Goal: Task Accomplishment & Management: Manage account settings

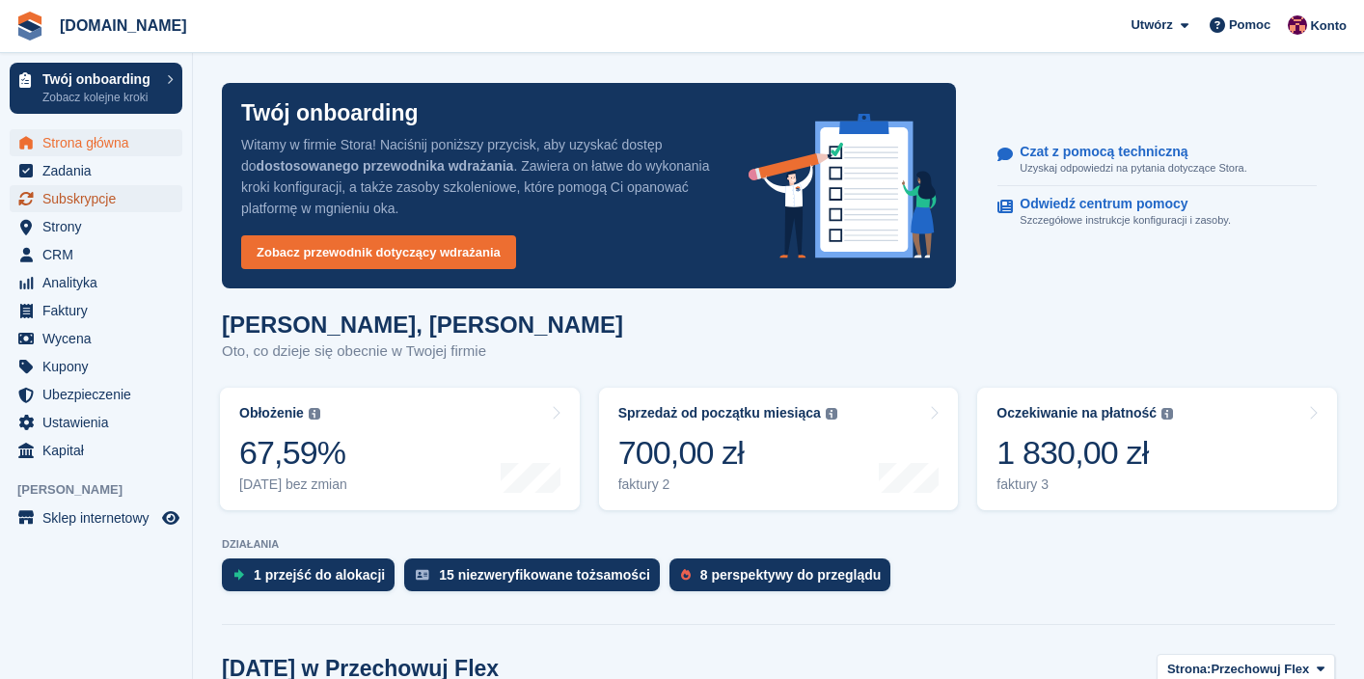
click at [104, 195] on span "Subskrypcje" at bounding box center [100, 198] width 116 height 27
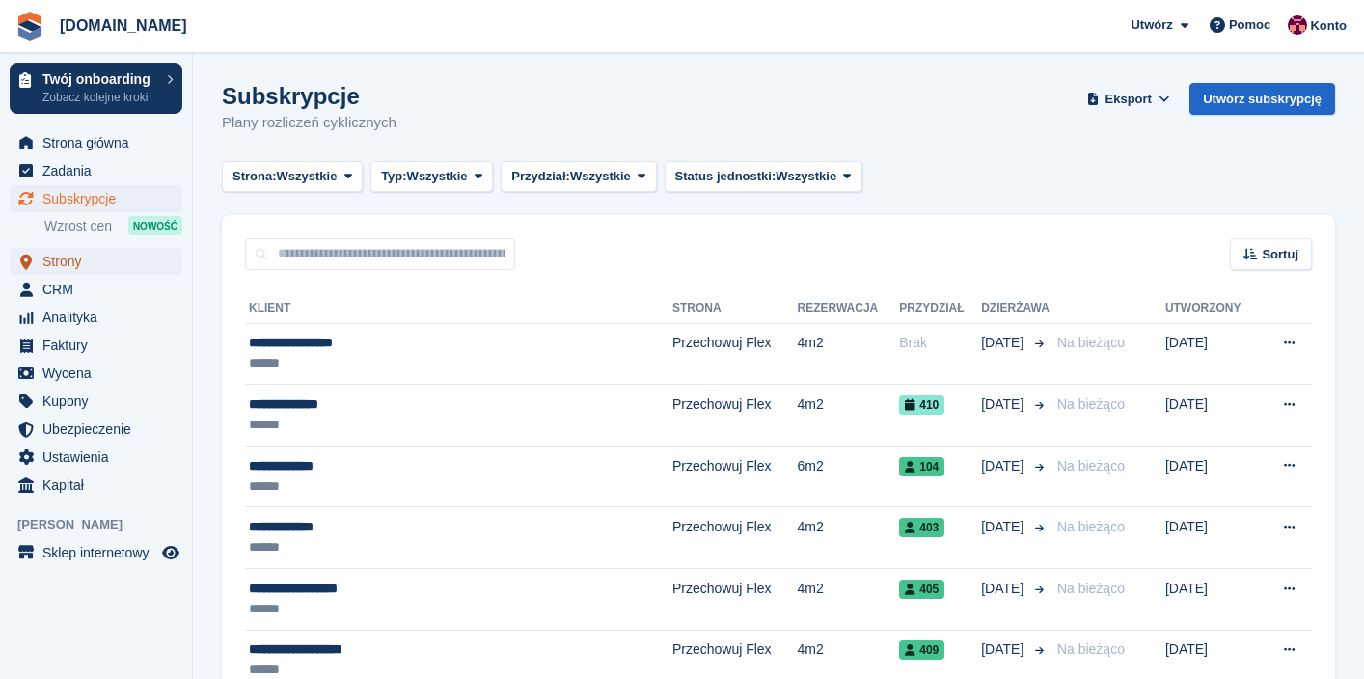
click at [73, 254] on span "Strony" at bounding box center [100, 261] width 116 height 27
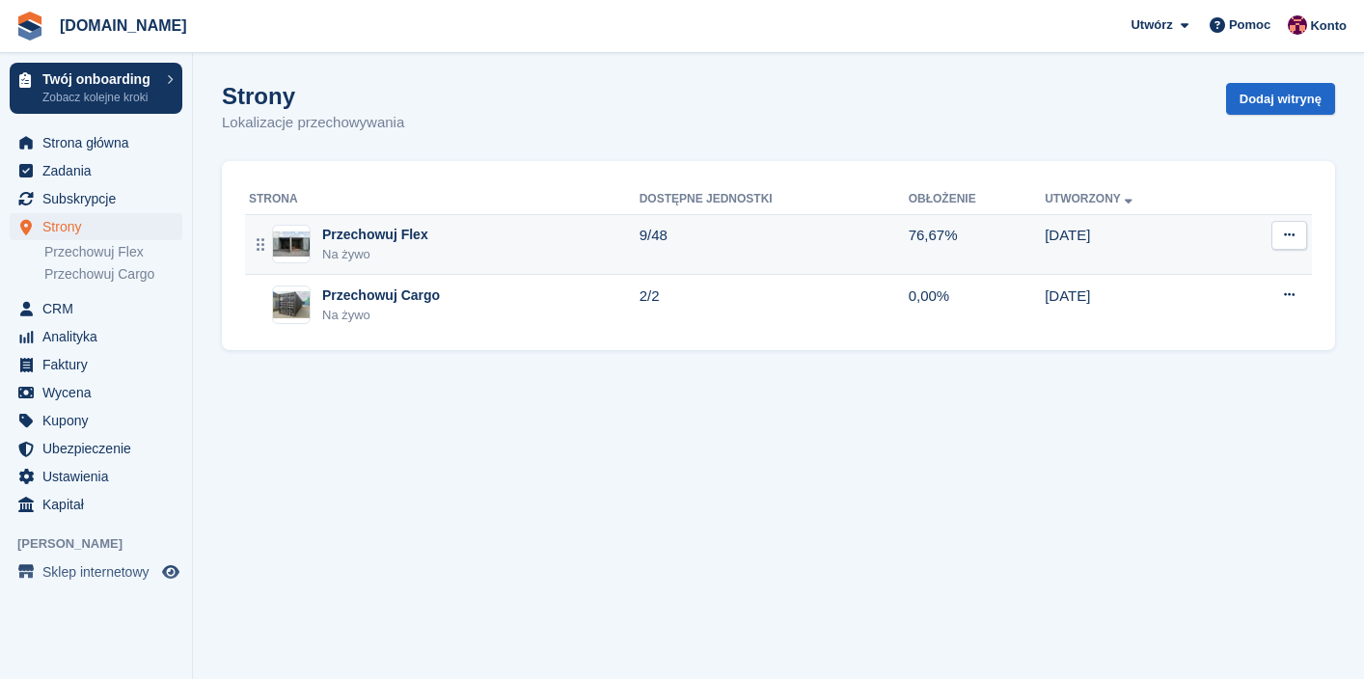
click at [407, 231] on div "Przechowuj Flex" at bounding box center [375, 235] width 106 height 20
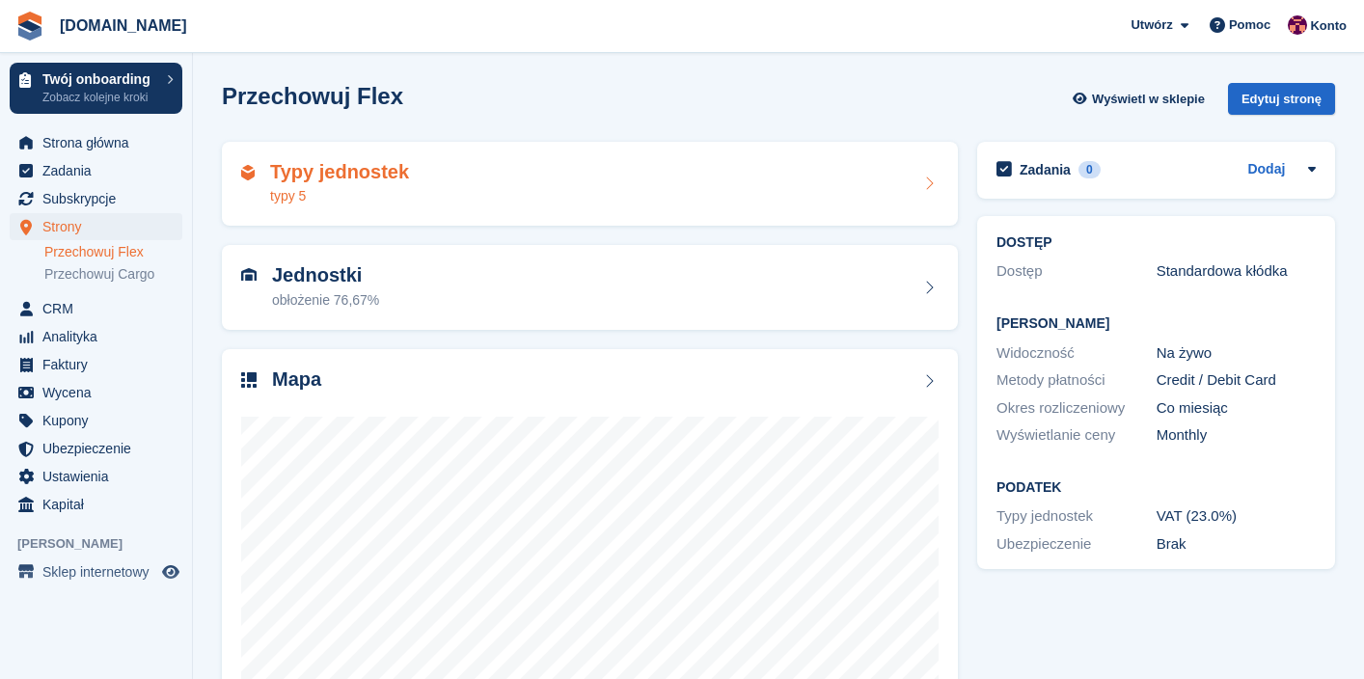
click at [788, 189] on div "Typy jednostek typy 5" at bounding box center [589, 184] width 697 height 46
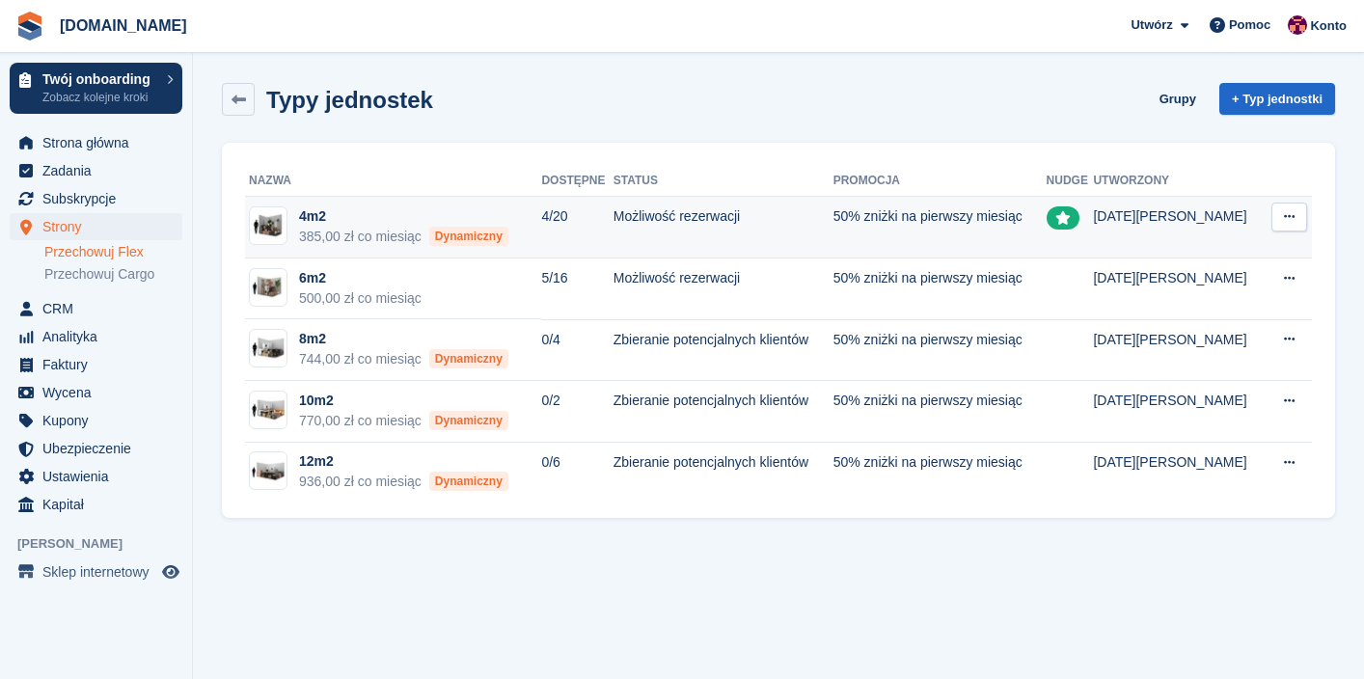
click at [1294, 219] on button at bounding box center [1289, 217] width 36 height 29
click at [1235, 254] on p "Edytuj typ jednostki" at bounding box center [1214, 254] width 168 height 25
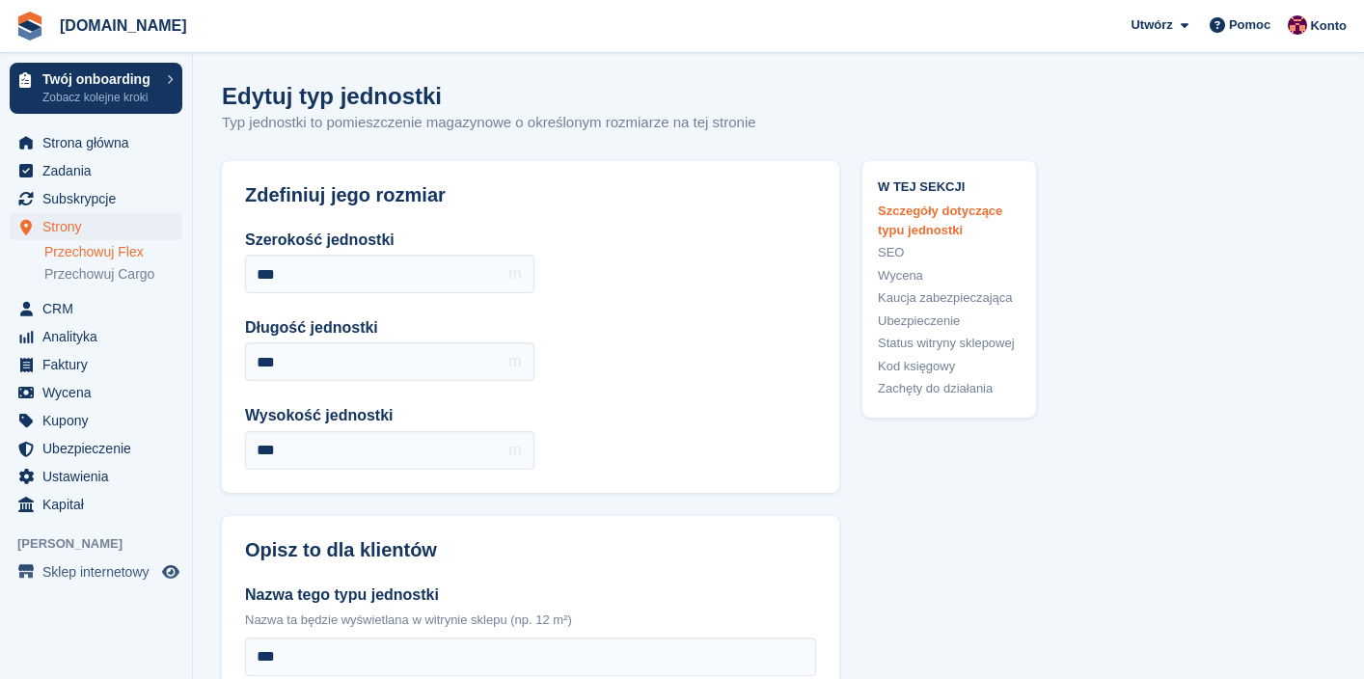
click at [907, 274] on link "Wycena" at bounding box center [949, 275] width 143 height 19
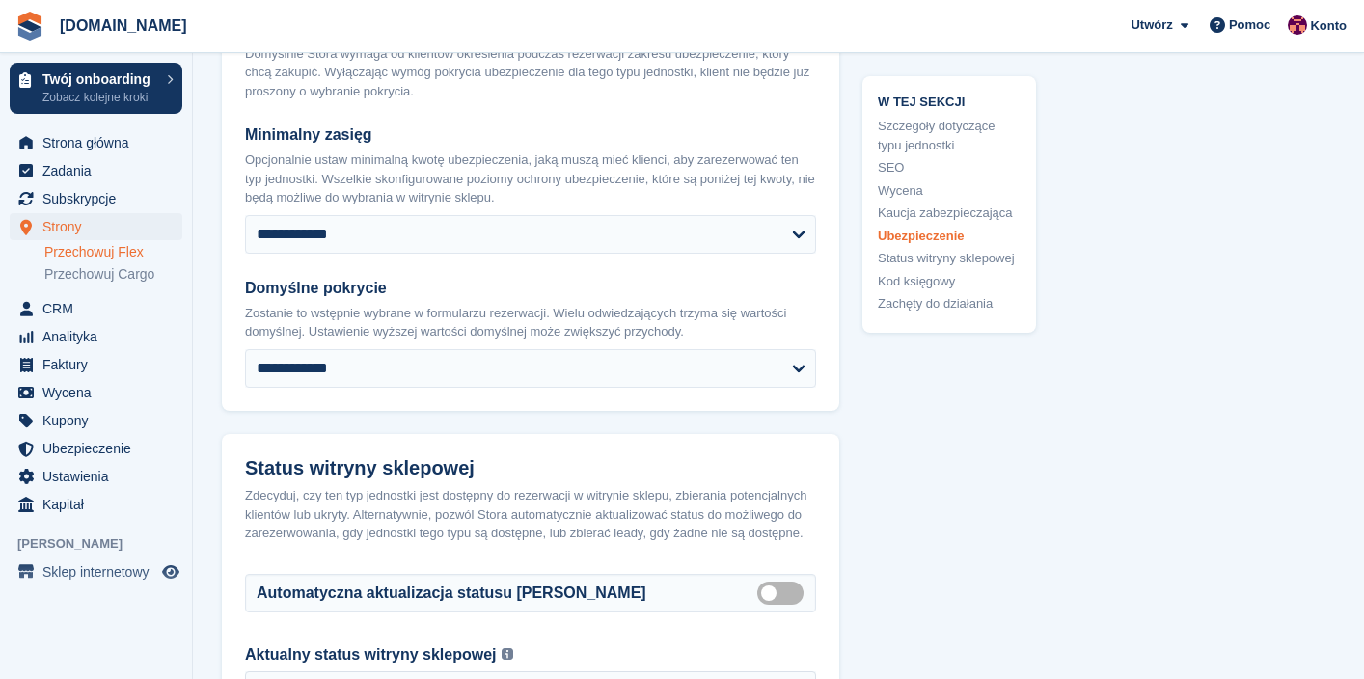
scroll to position [3027, 0]
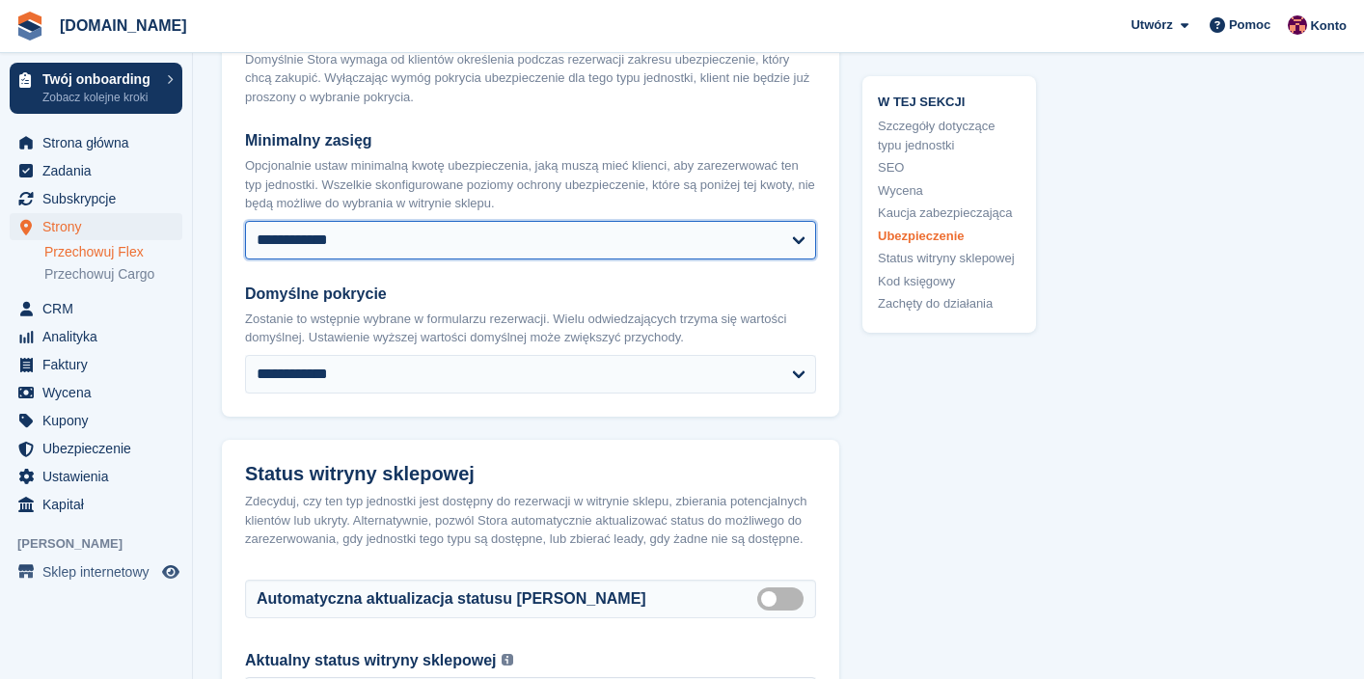
click at [352, 226] on select "**********" at bounding box center [530, 240] width 571 height 39
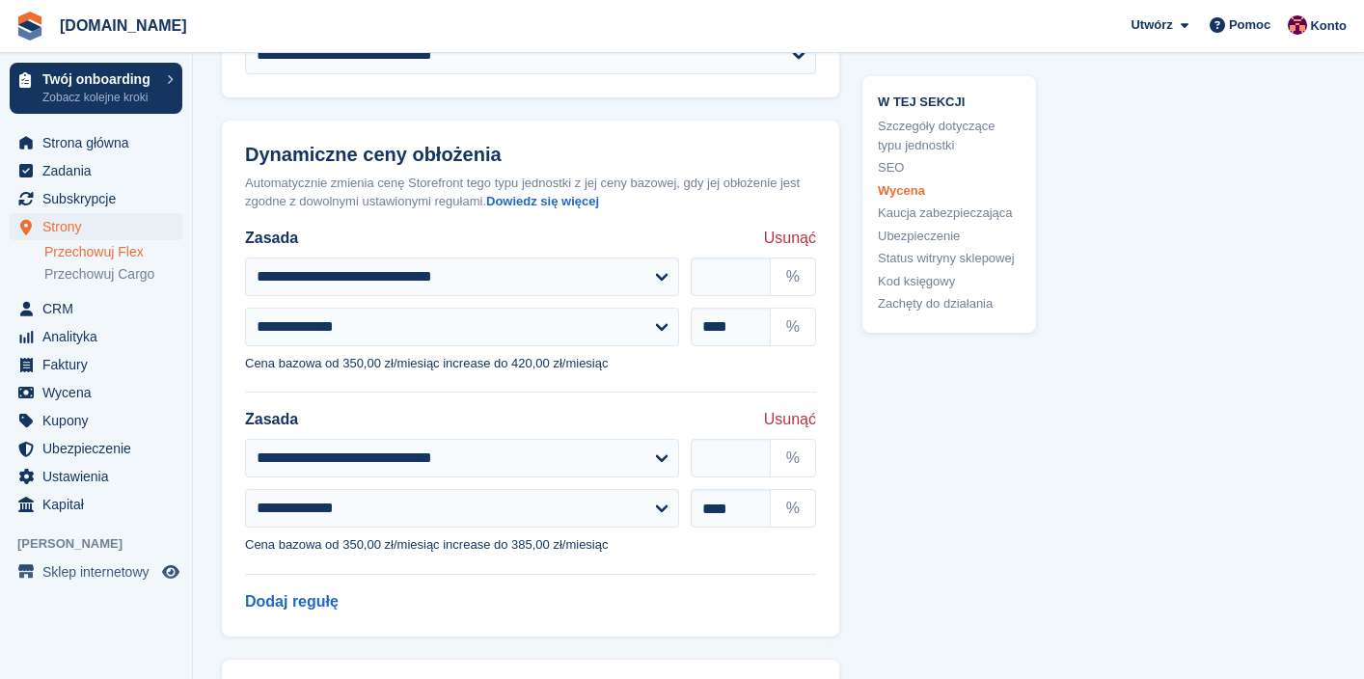
scroll to position [2203, 0]
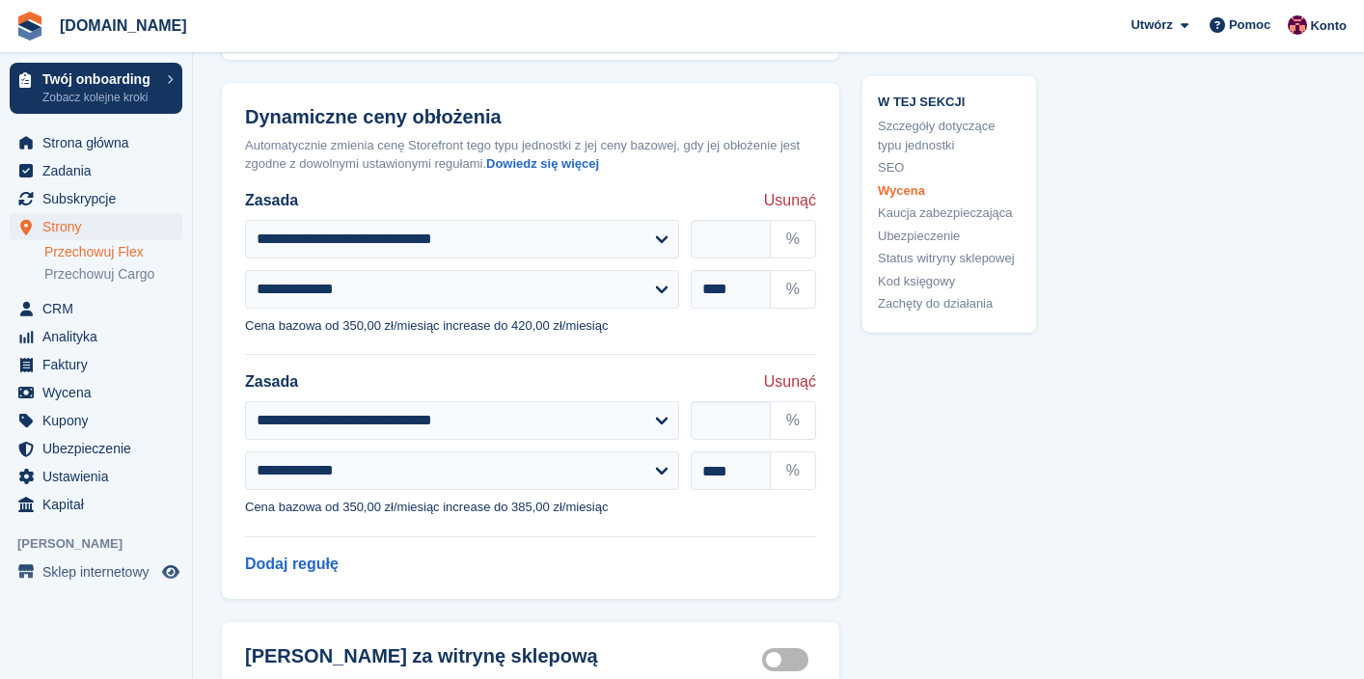
click at [798, 189] on span "Usunąć" at bounding box center [790, 200] width 52 height 23
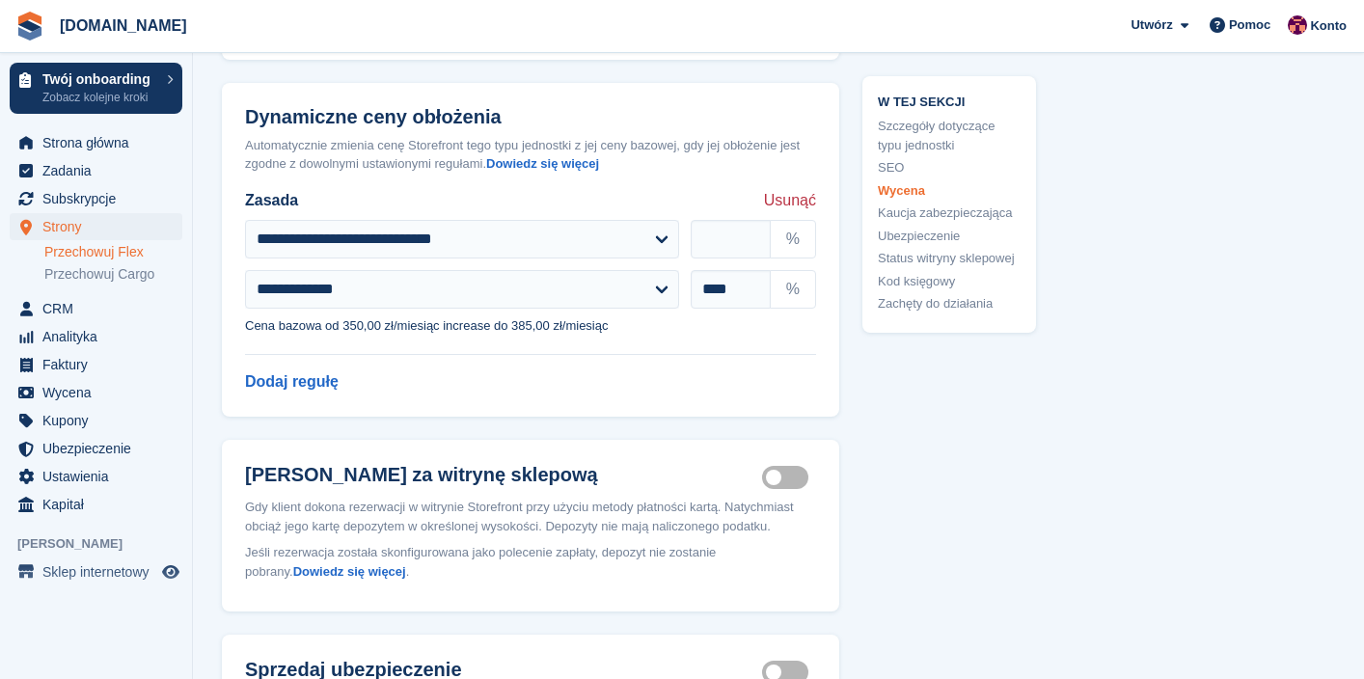
click at [798, 189] on span "Usunąć" at bounding box center [790, 200] width 52 height 23
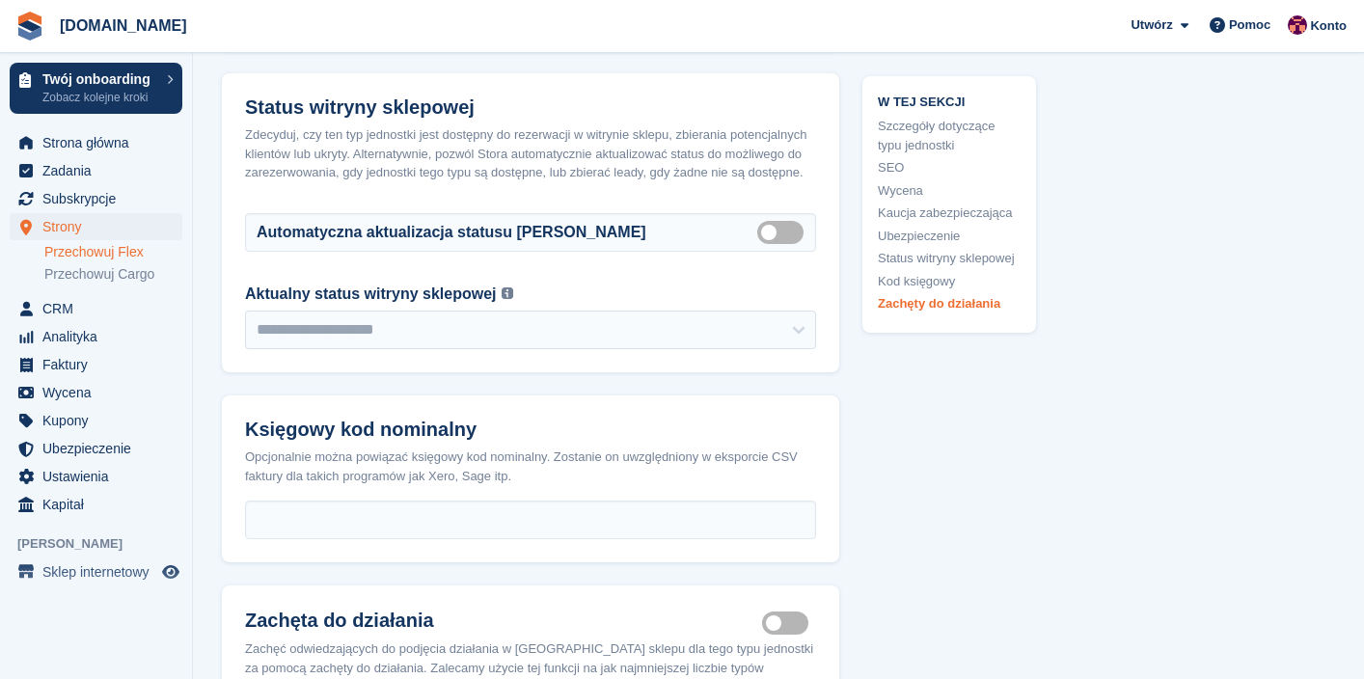
scroll to position [4032, 0]
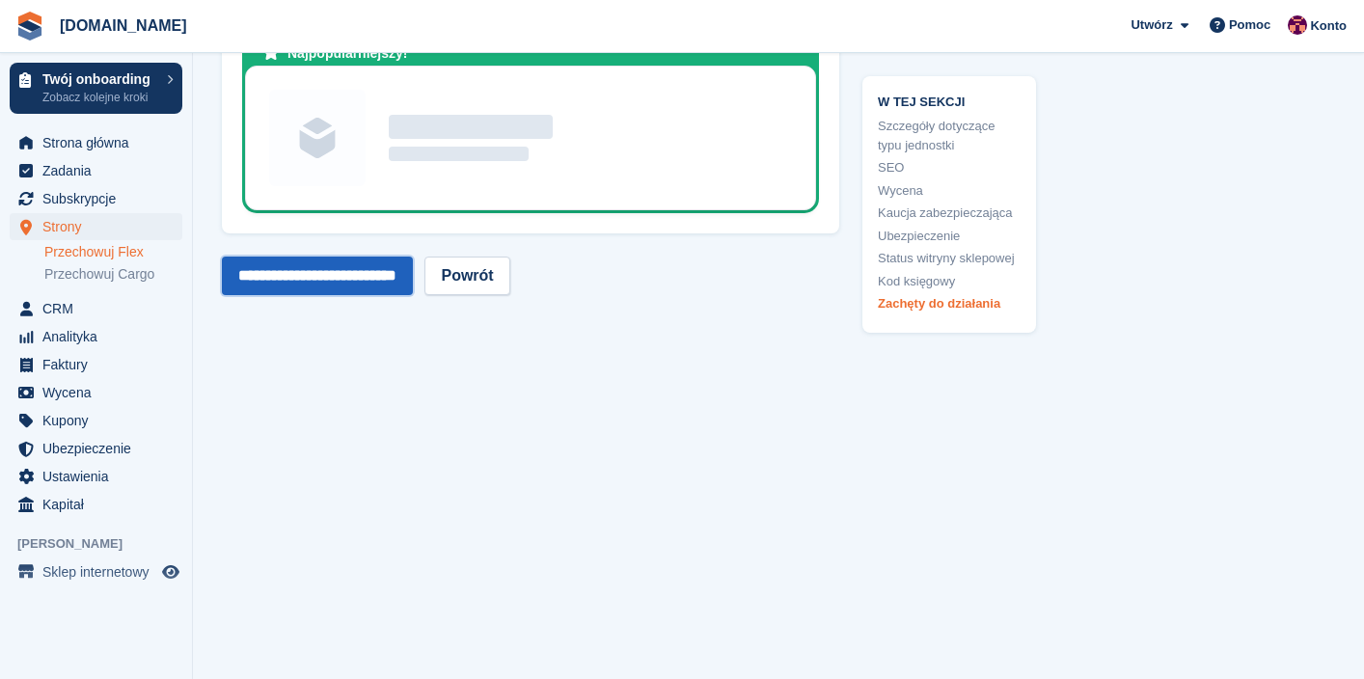
click at [366, 288] on input "**********" at bounding box center [317, 276] width 191 height 39
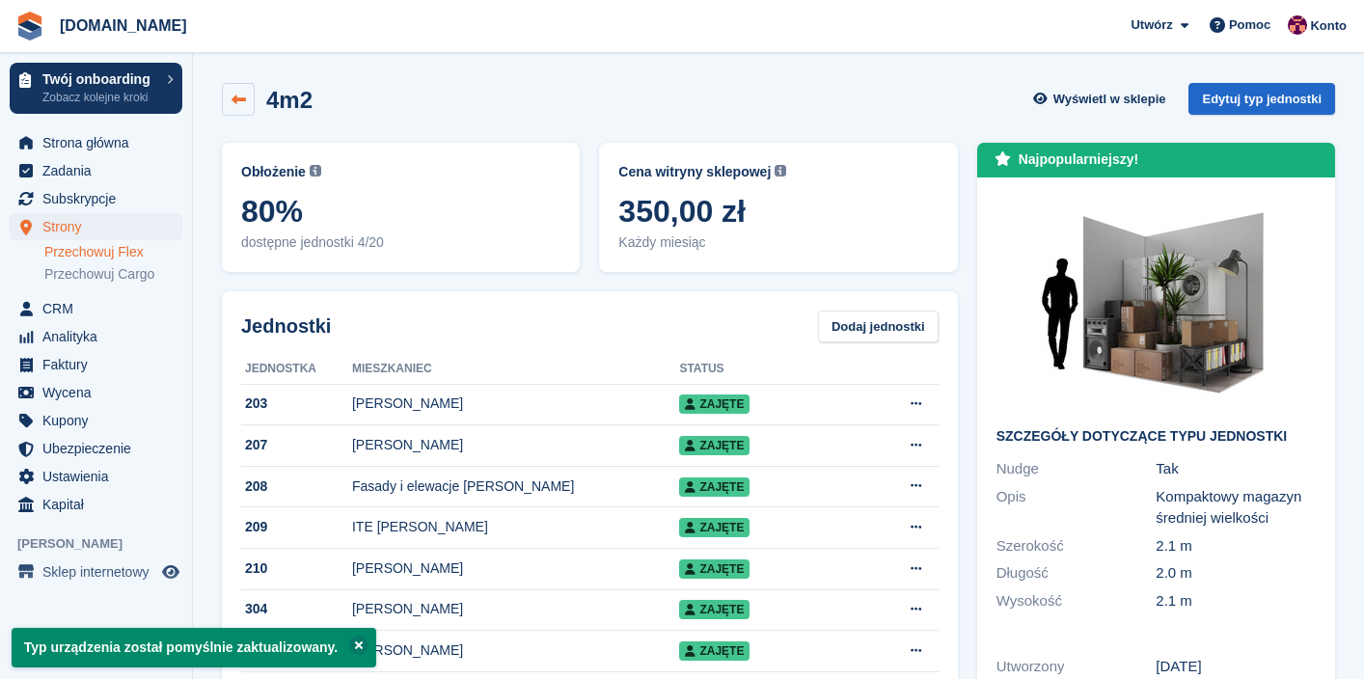
click at [233, 107] on link at bounding box center [238, 99] width 33 height 33
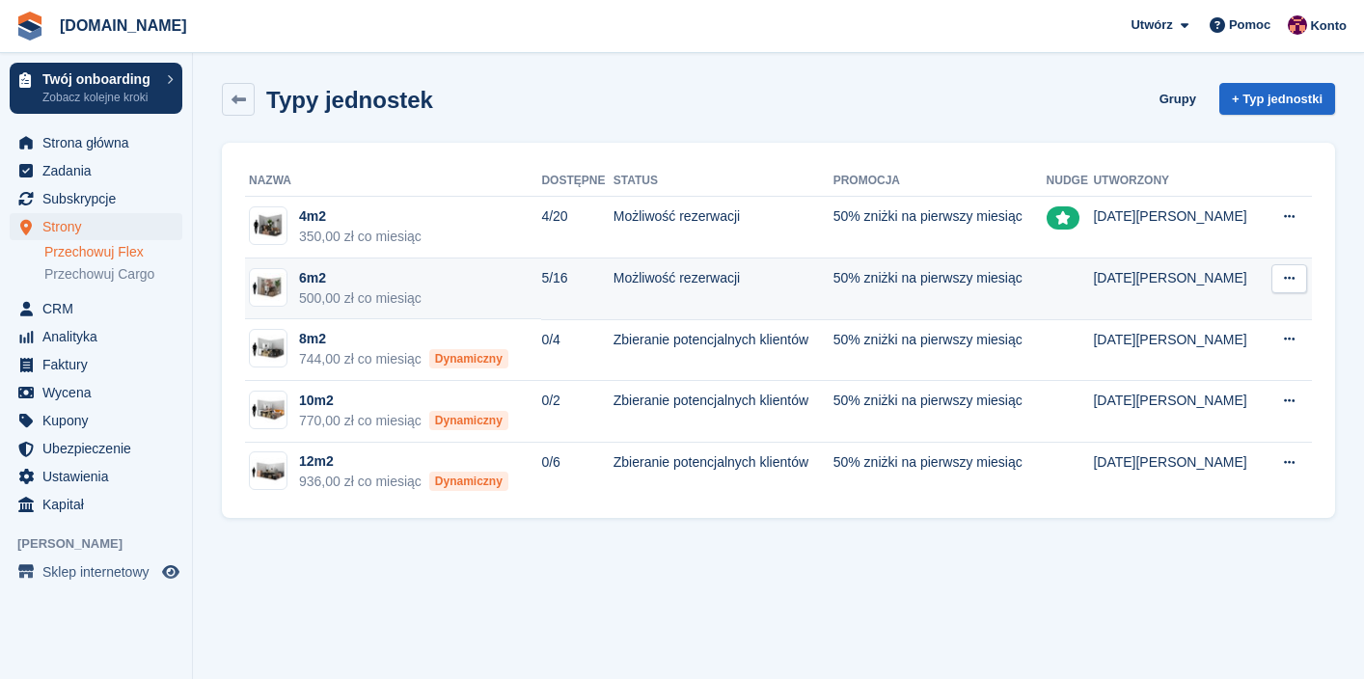
click at [1288, 284] on icon at bounding box center [1289, 278] width 11 height 13
click at [1243, 310] on p "Edytuj typ jednostki" at bounding box center [1214, 316] width 168 height 25
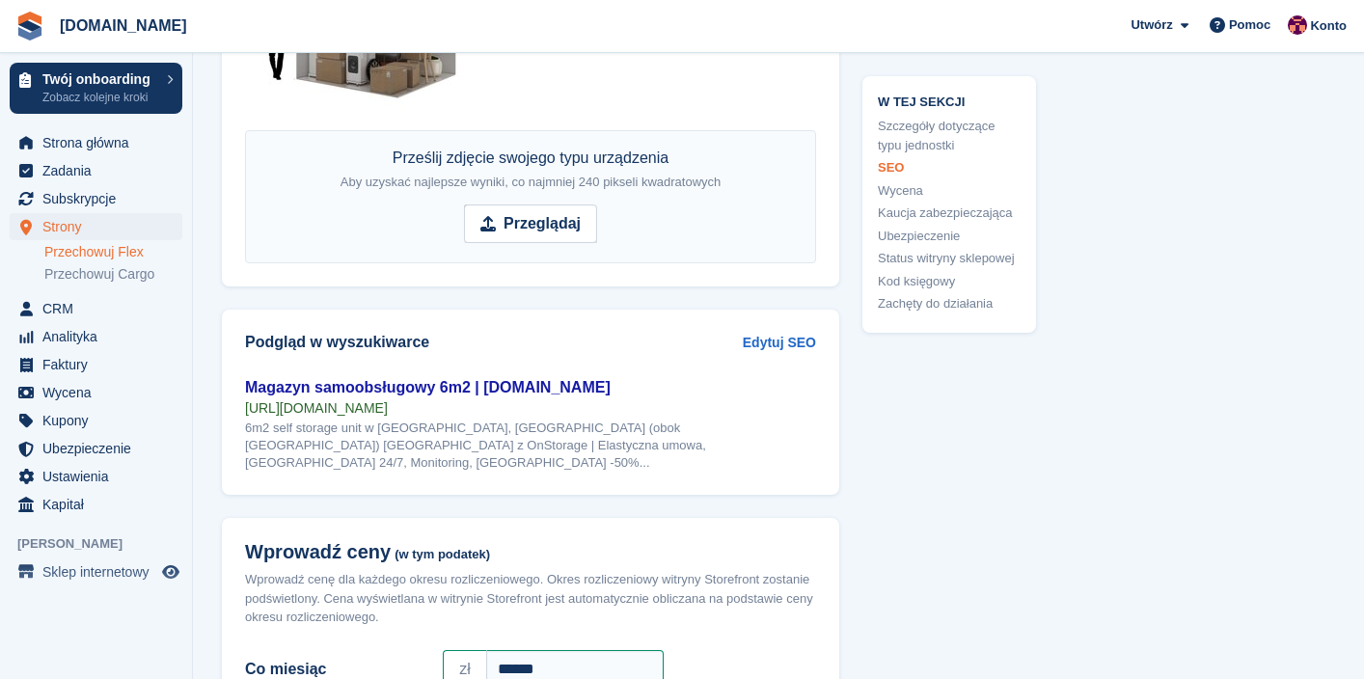
scroll to position [1257, 0]
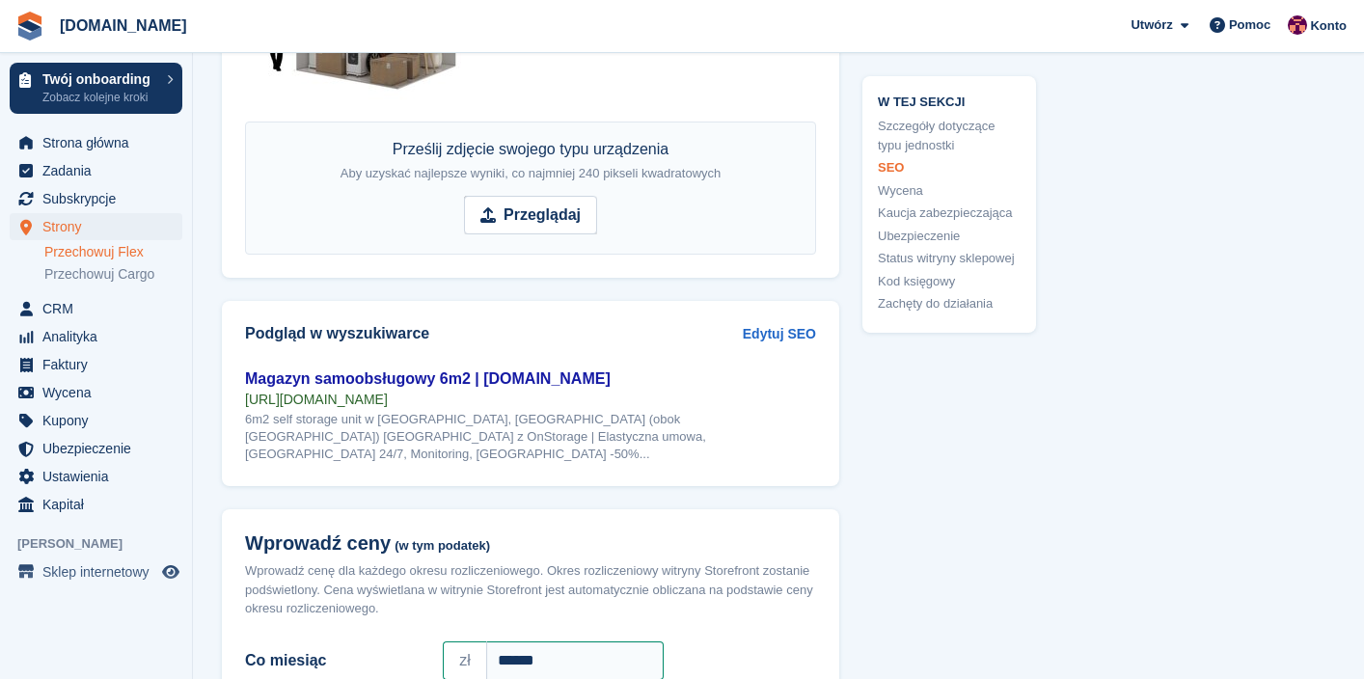
click at [903, 190] on link "Wycena" at bounding box center [949, 189] width 143 height 19
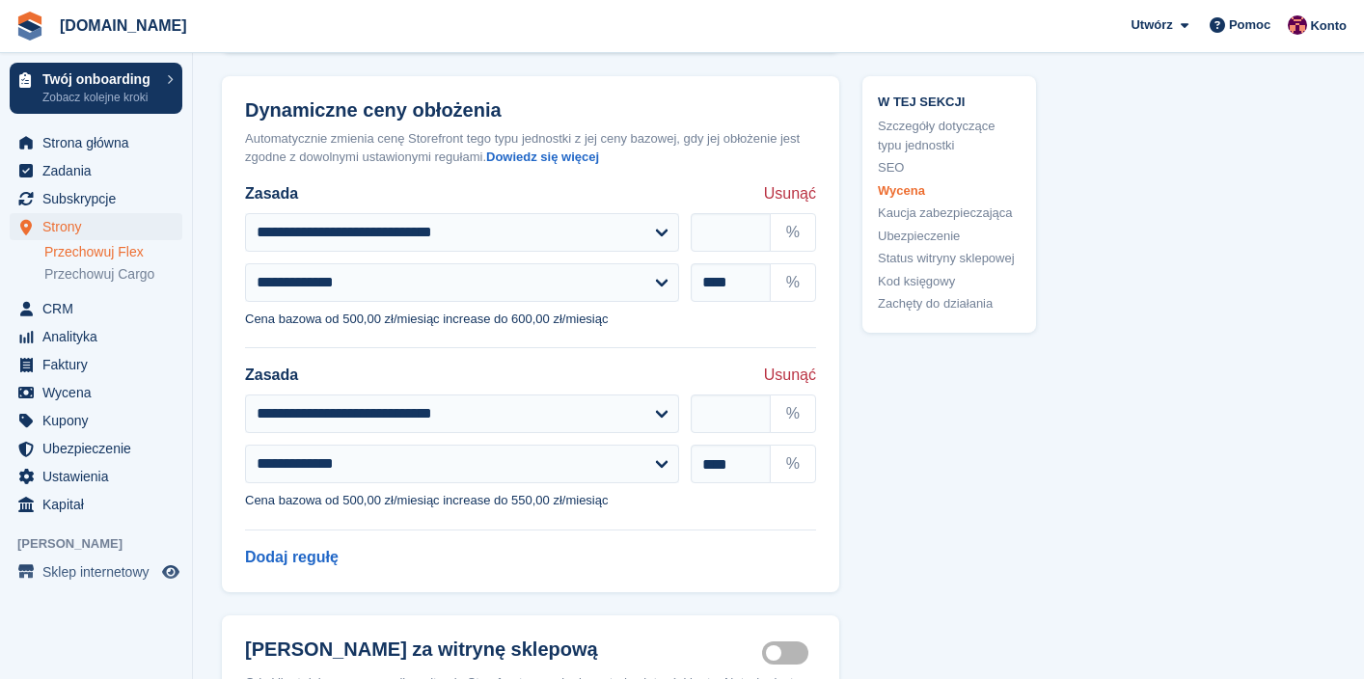
scroll to position [2173, 0]
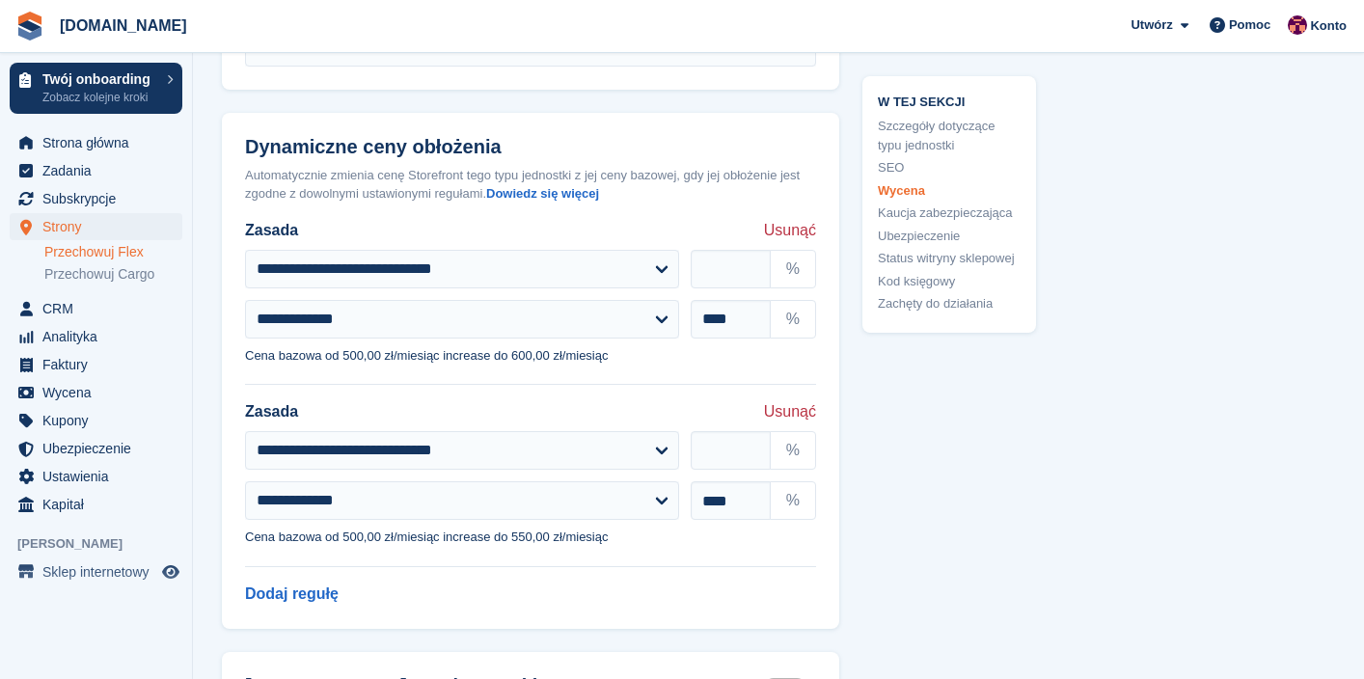
click at [814, 219] on span "Usunąć" at bounding box center [790, 230] width 52 height 23
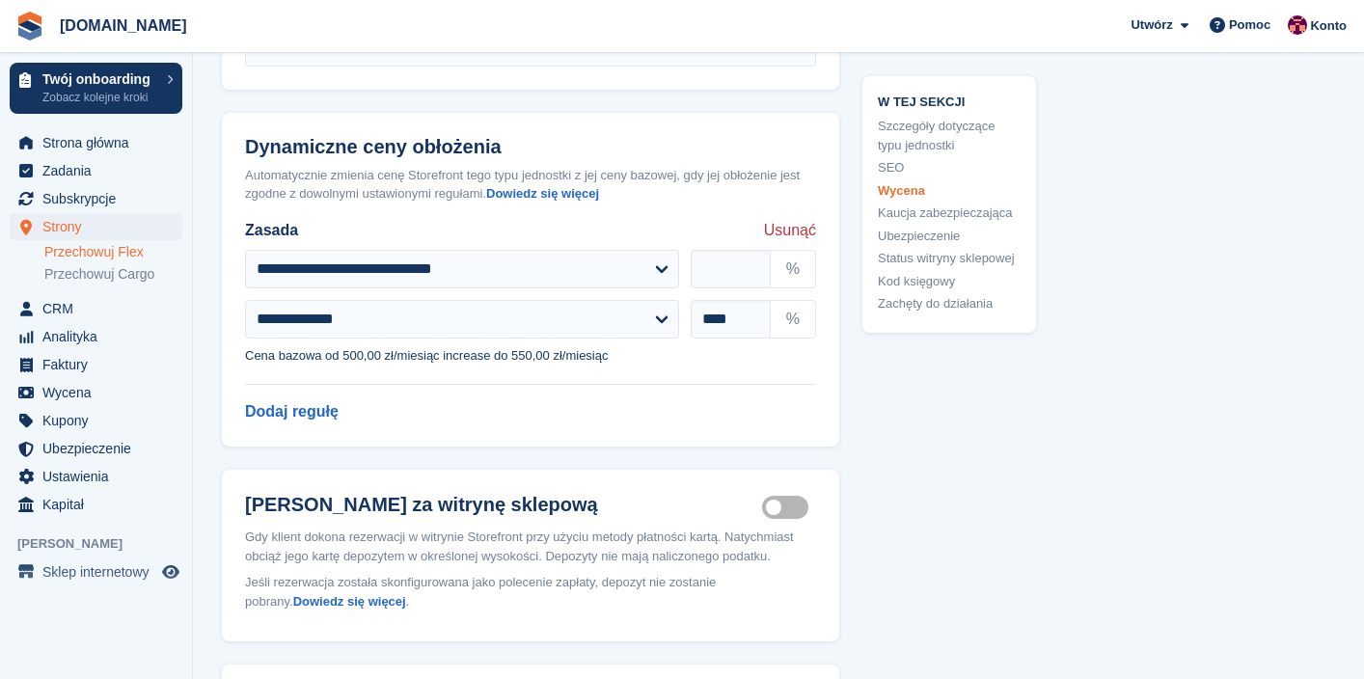
click at [810, 219] on span "Usunąć" at bounding box center [790, 230] width 52 height 23
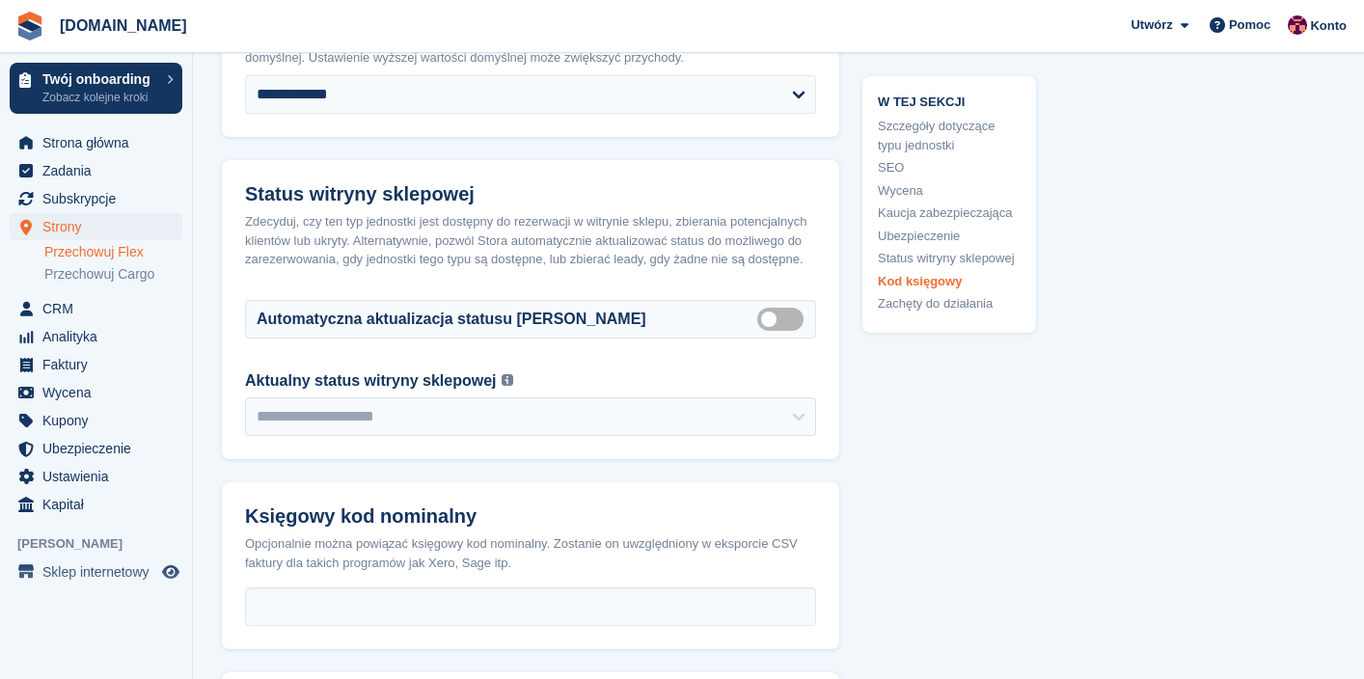
scroll to position [3534, 0]
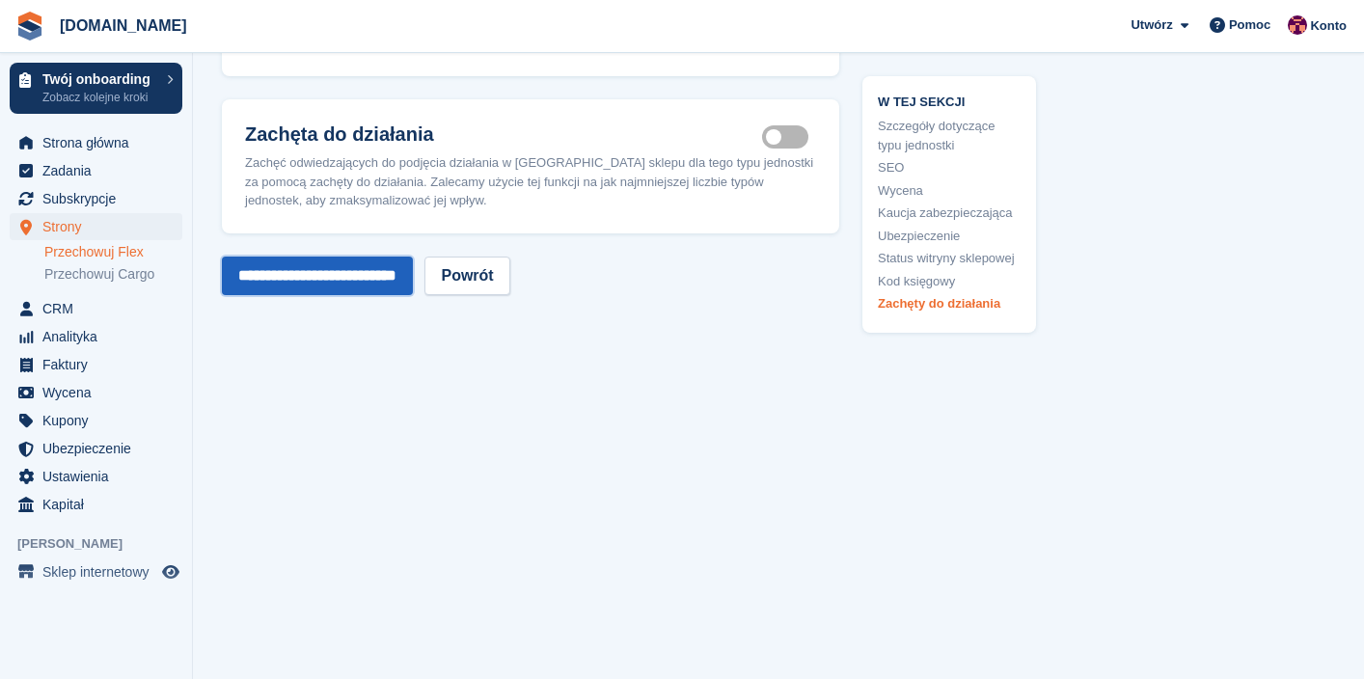
click at [360, 288] on input "**********" at bounding box center [317, 276] width 191 height 39
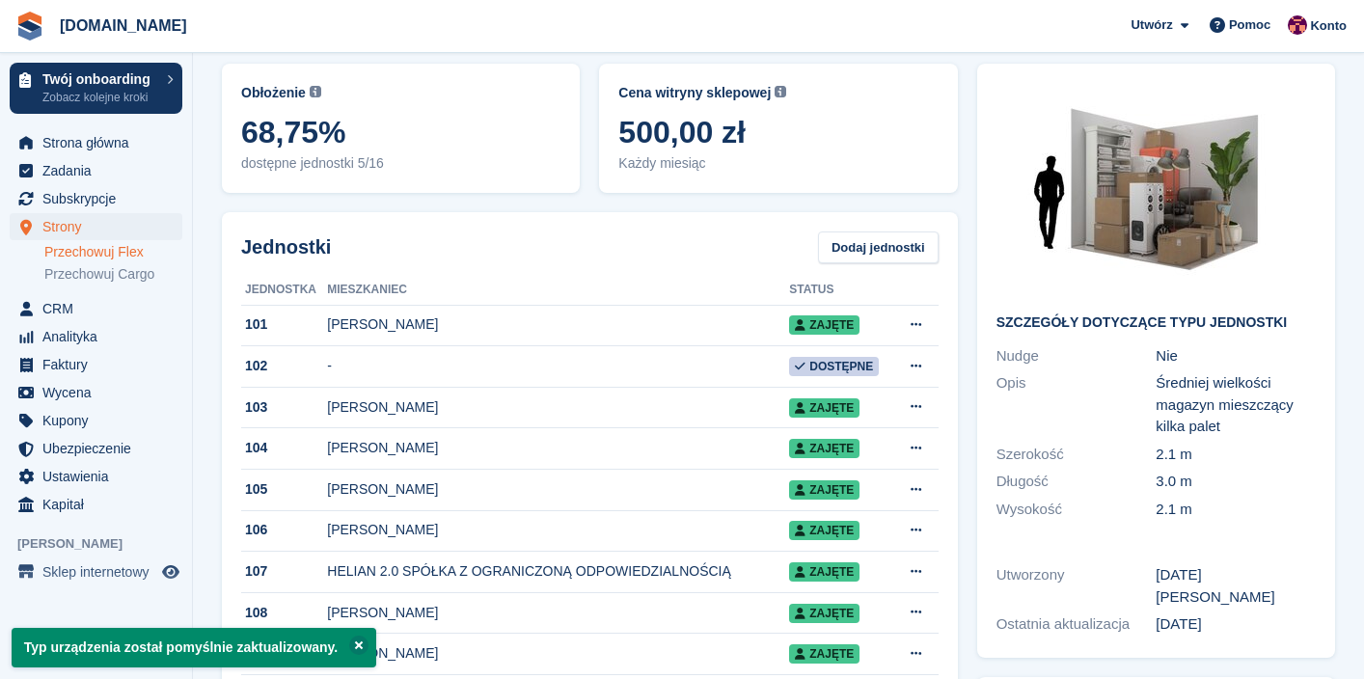
click at [111, 253] on link "Przechowuj Flex" at bounding box center [113, 252] width 138 height 18
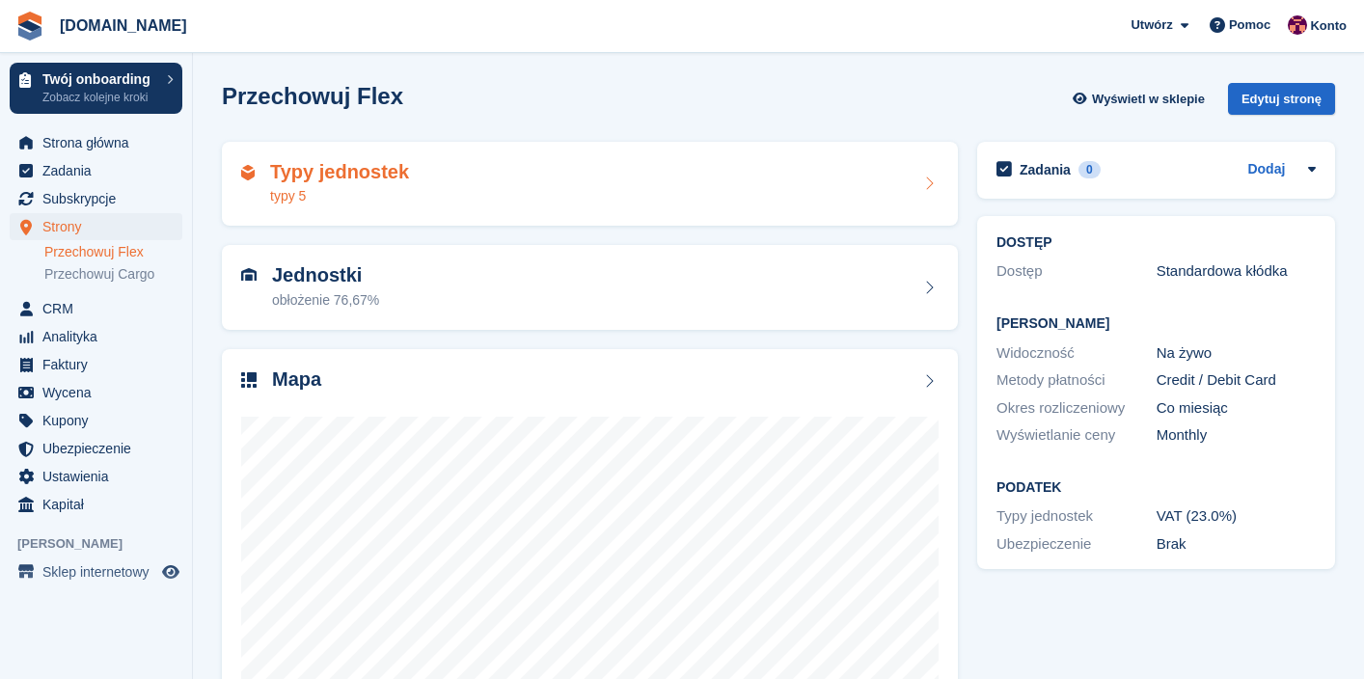
click at [707, 157] on div "Typy jednostek typy 5" at bounding box center [590, 184] width 736 height 85
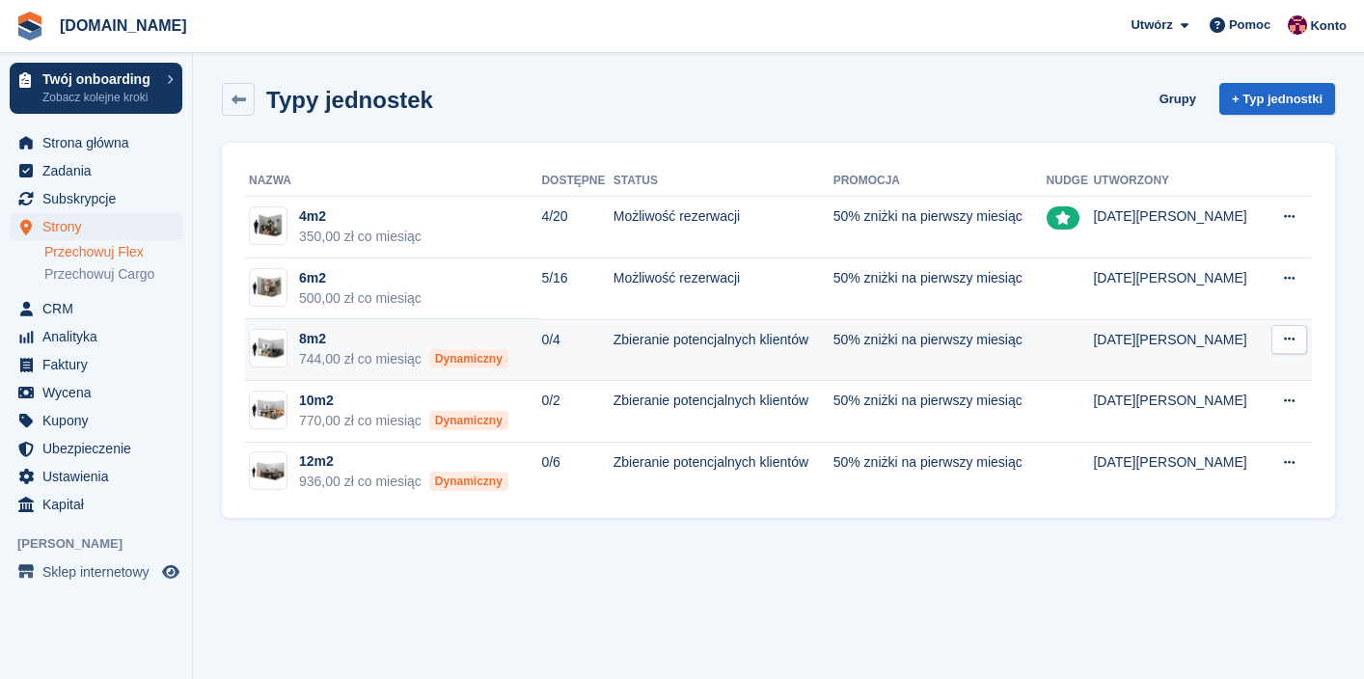
click at [1284, 334] on icon at bounding box center [1289, 339] width 11 height 13
click at [1231, 365] on p "Edytuj typ jednostki" at bounding box center [1214, 377] width 168 height 25
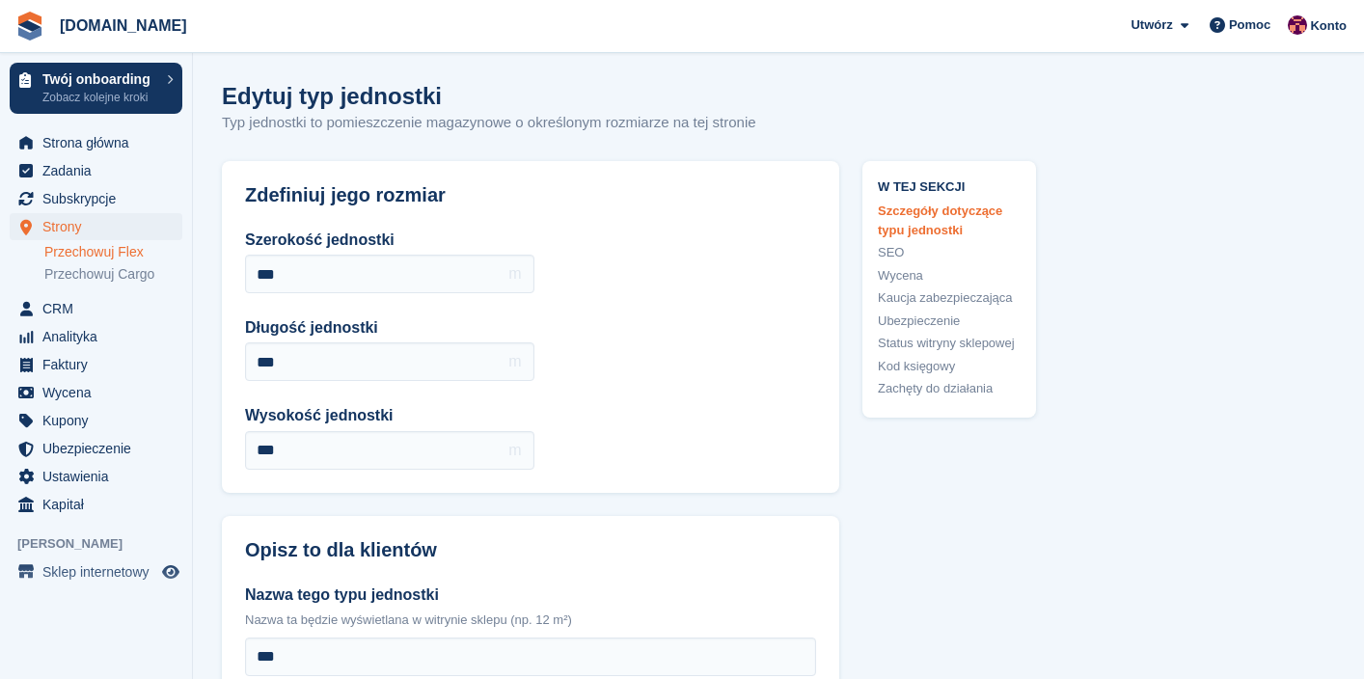
click at [912, 275] on link "Wycena" at bounding box center [949, 275] width 143 height 19
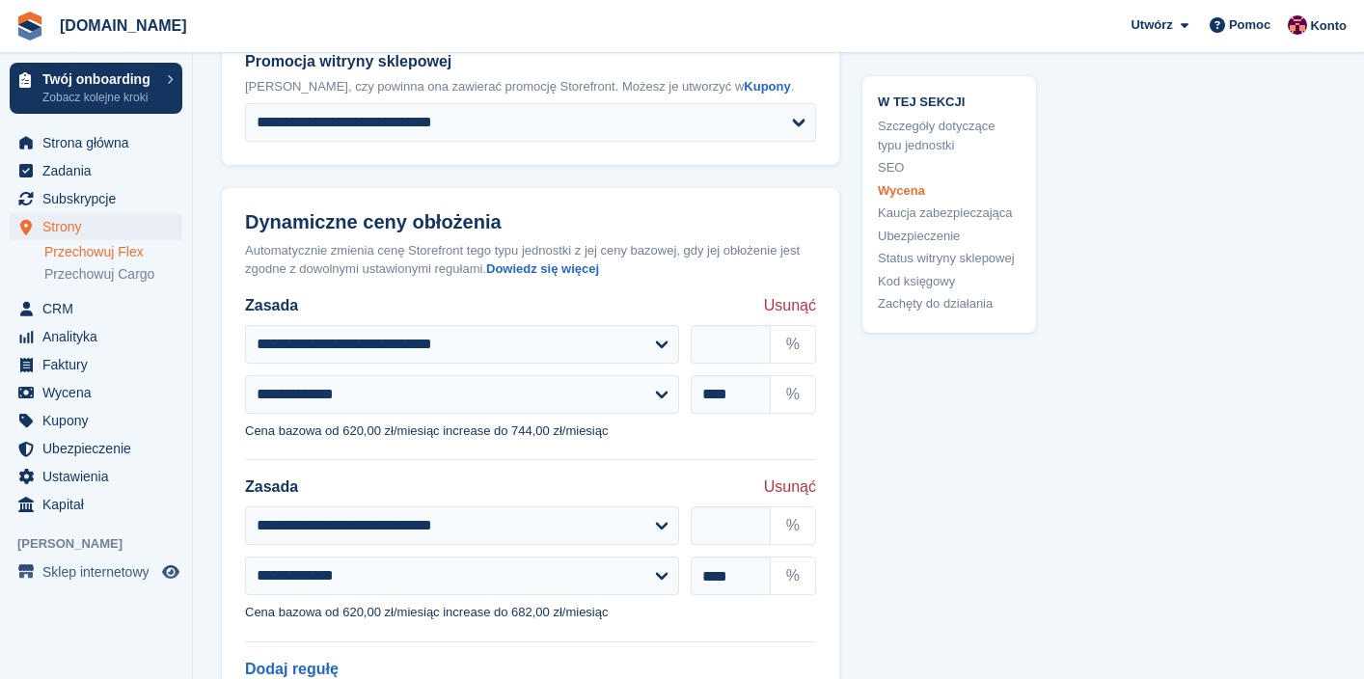
scroll to position [2104, 0]
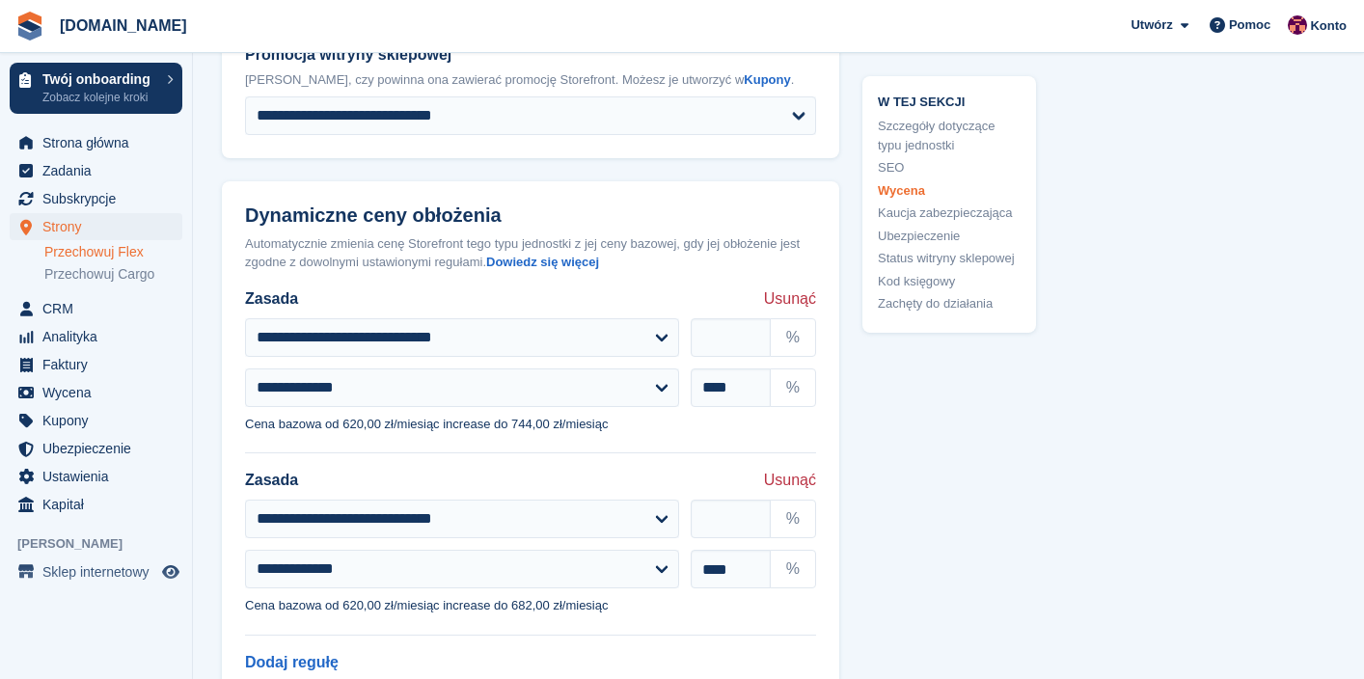
click at [784, 287] on span "Usunąć" at bounding box center [790, 298] width 52 height 23
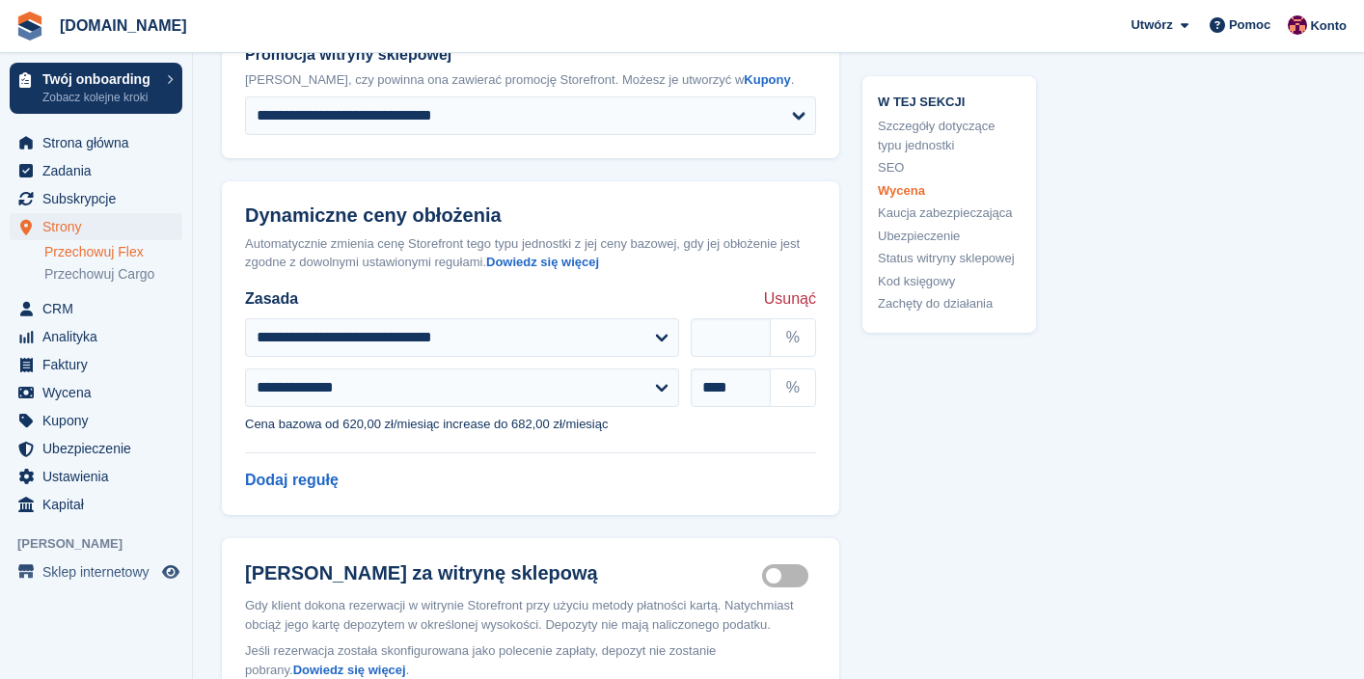
click at [784, 287] on span "Usunąć" at bounding box center [790, 298] width 52 height 23
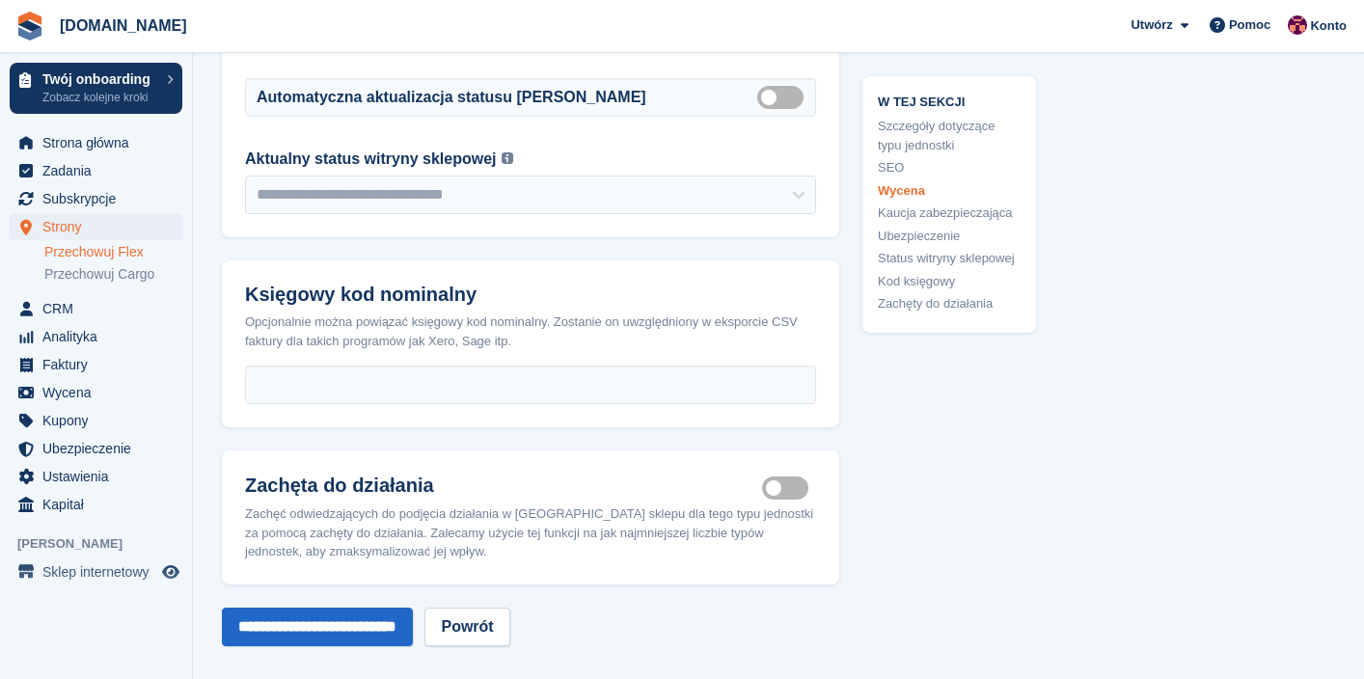
scroll to position [3534, 0]
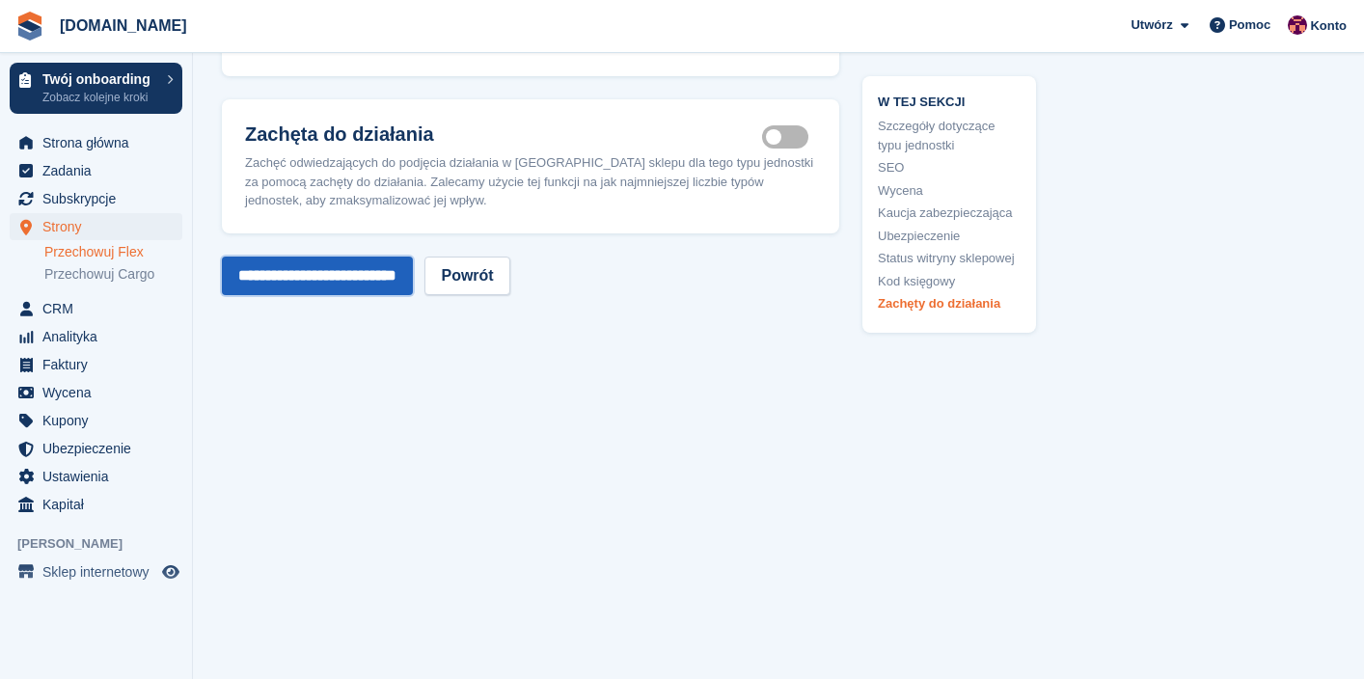
click at [345, 294] on input "**********" at bounding box center [317, 276] width 191 height 39
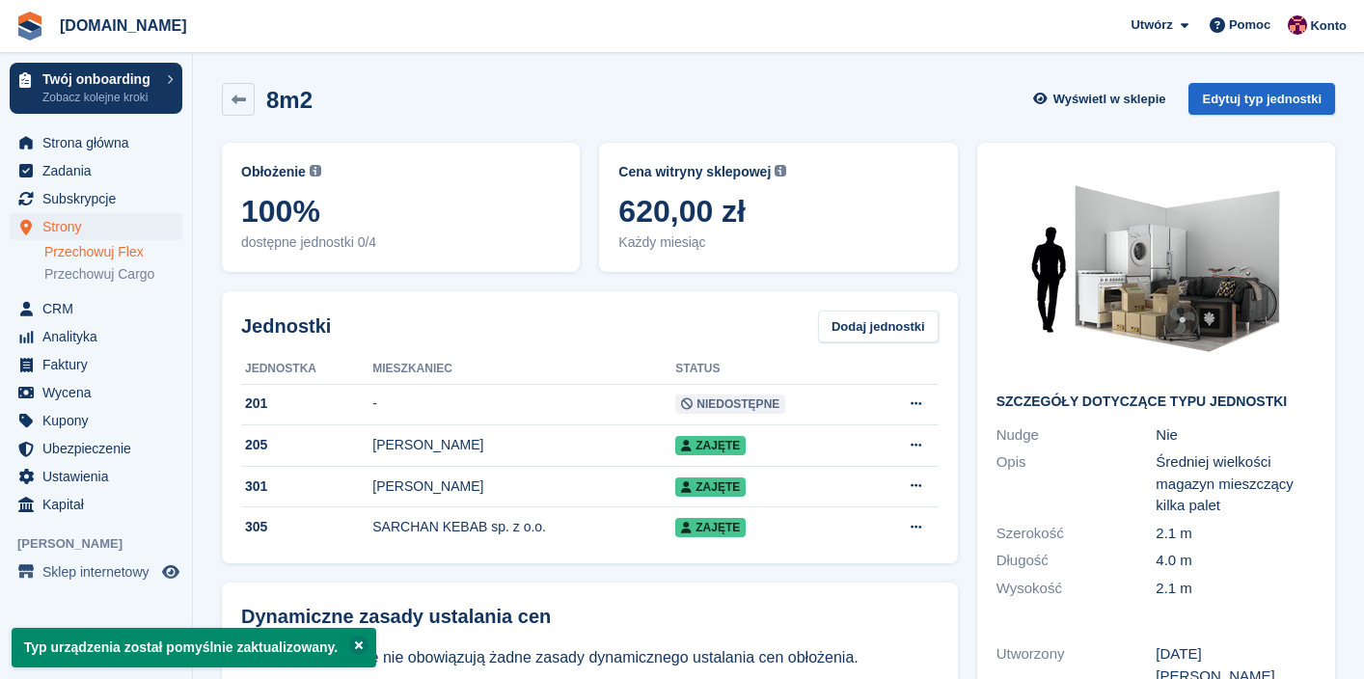
click at [136, 256] on link "Przechowuj Flex" at bounding box center [113, 252] width 138 height 18
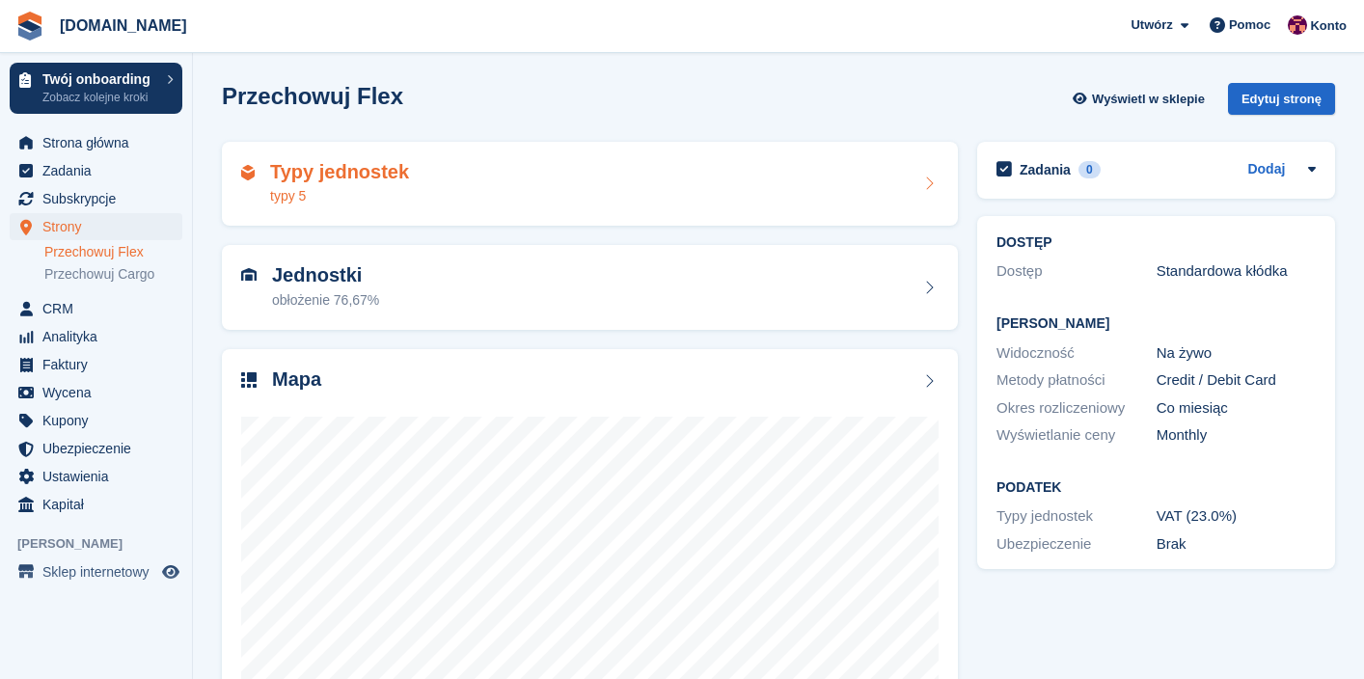
click at [880, 177] on div "Typy jednostek typy 5" at bounding box center [589, 184] width 697 height 46
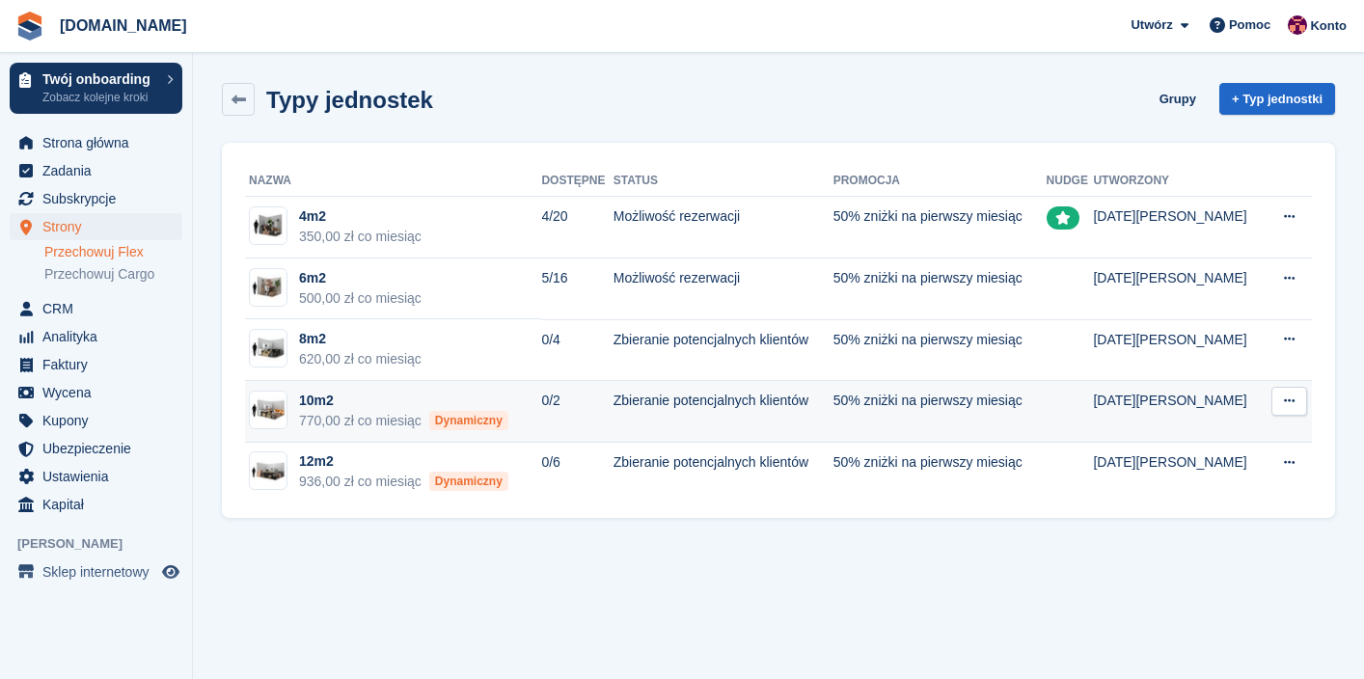
click at [1285, 401] on icon at bounding box center [1289, 400] width 11 height 13
click at [1244, 433] on p "Edytuj typ jednostki" at bounding box center [1214, 438] width 168 height 25
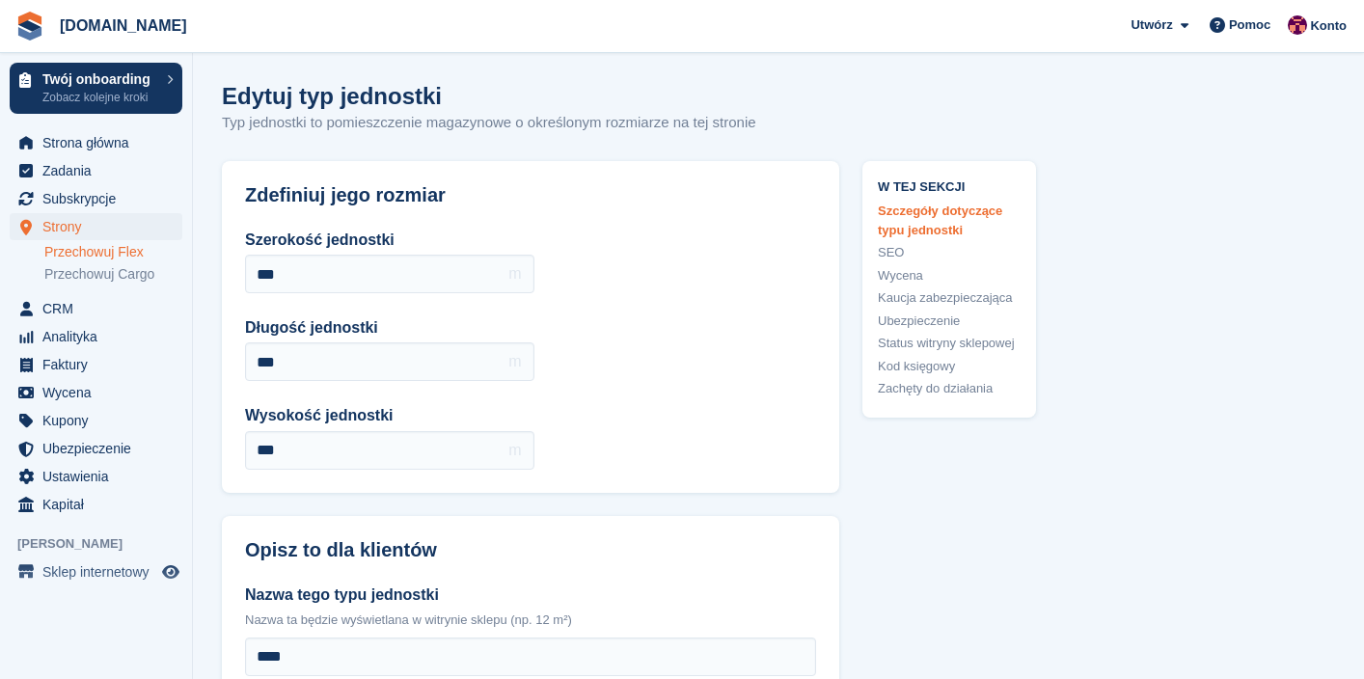
click at [914, 277] on link "Wycena" at bounding box center [949, 275] width 143 height 19
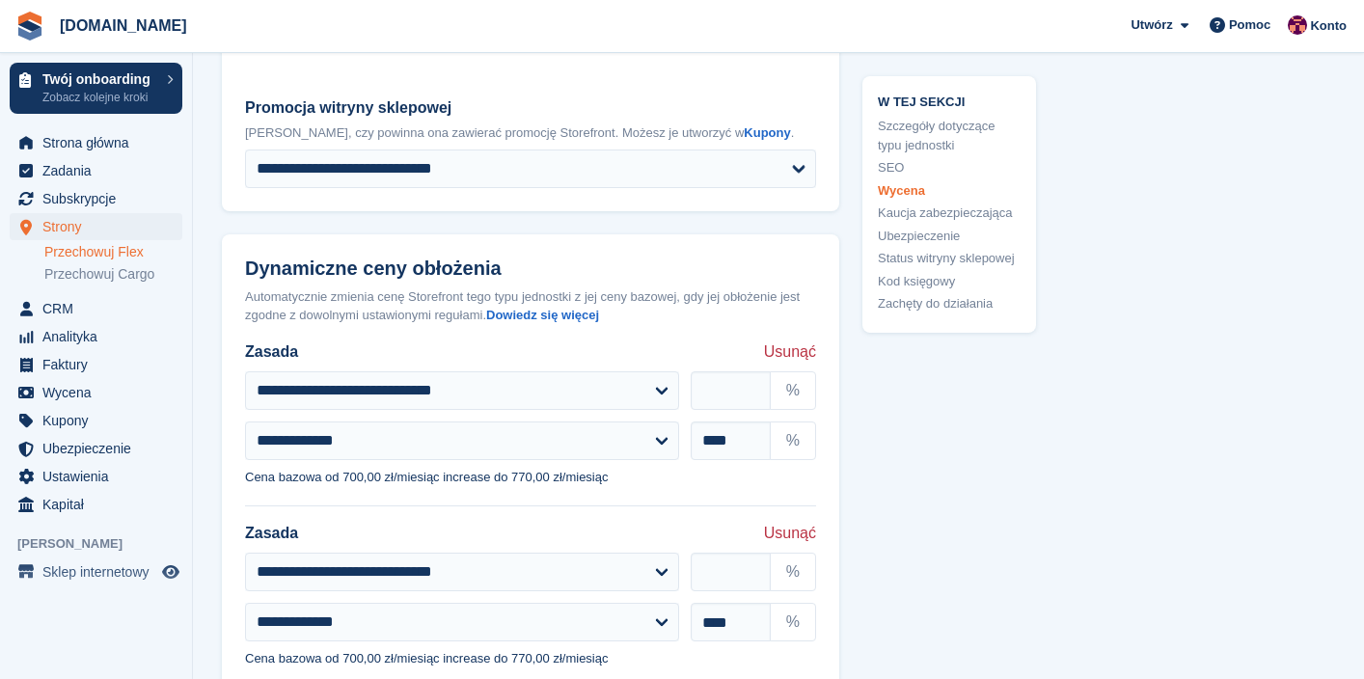
scroll to position [2057, 0]
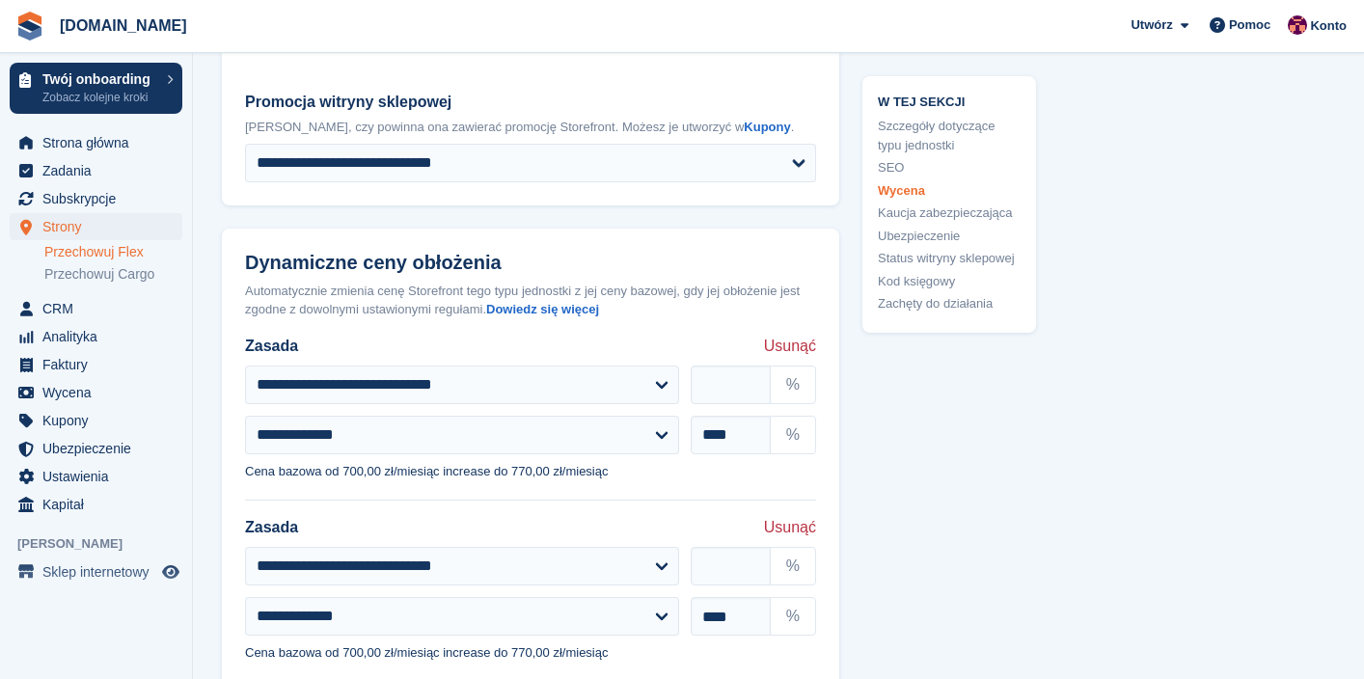
click at [790, 335] on span "Usunąć" at bounding box center [790, 346] width 52 height 23
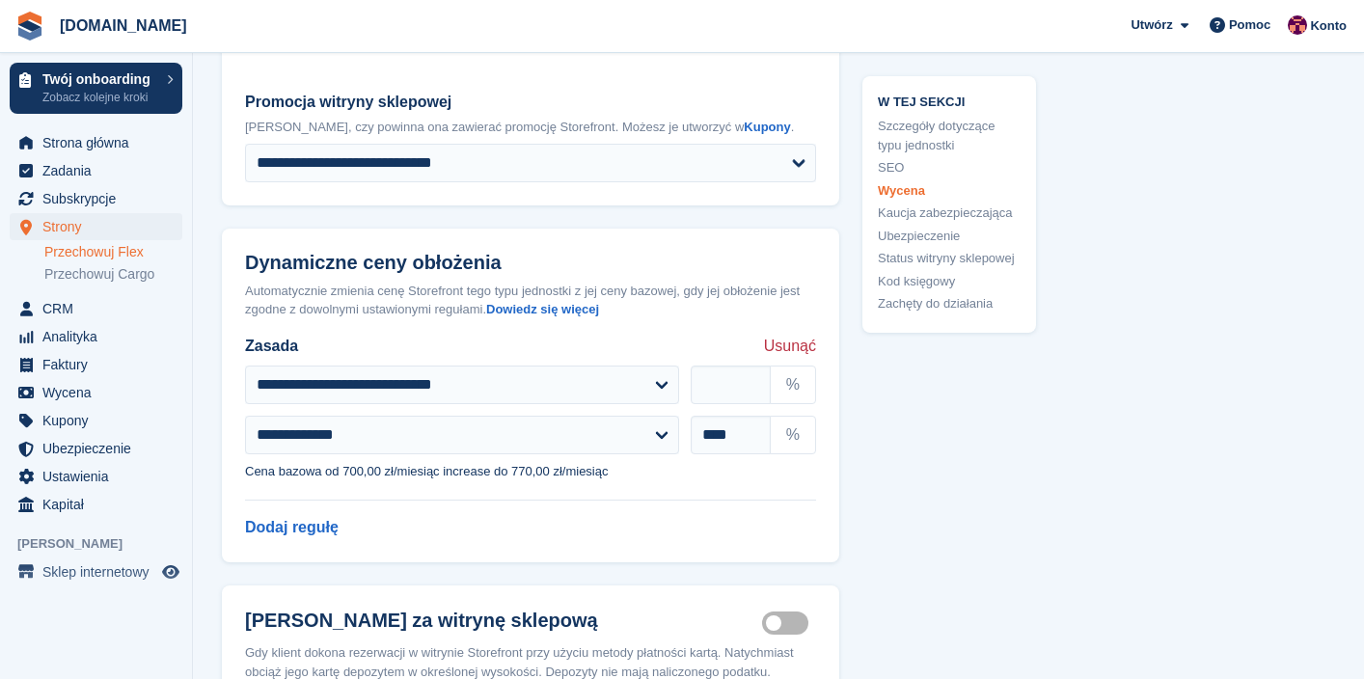
click at [790, 335] on span "Usunąć" at bounding box center [790, 346] width 52 height 23
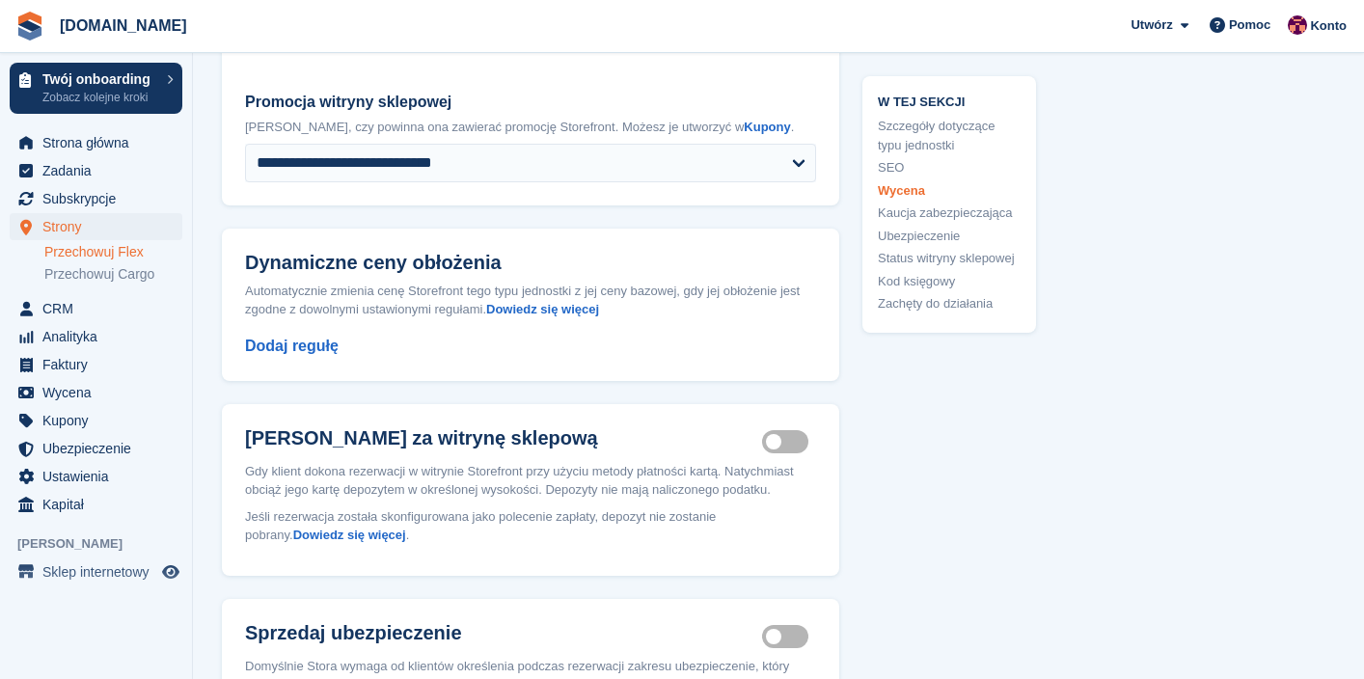
scroll to position [3534, 0]
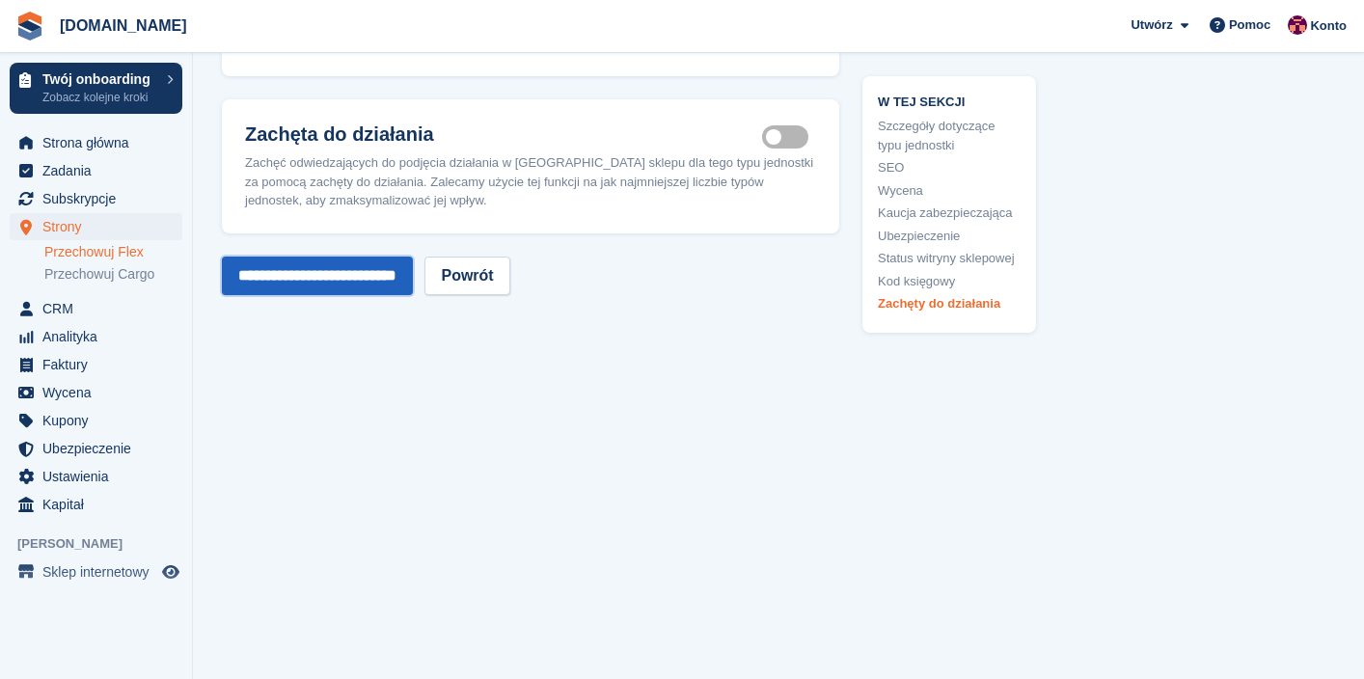
click at [341, 285] on input "**********" at bounding box center [317, 276] width 191 height 39
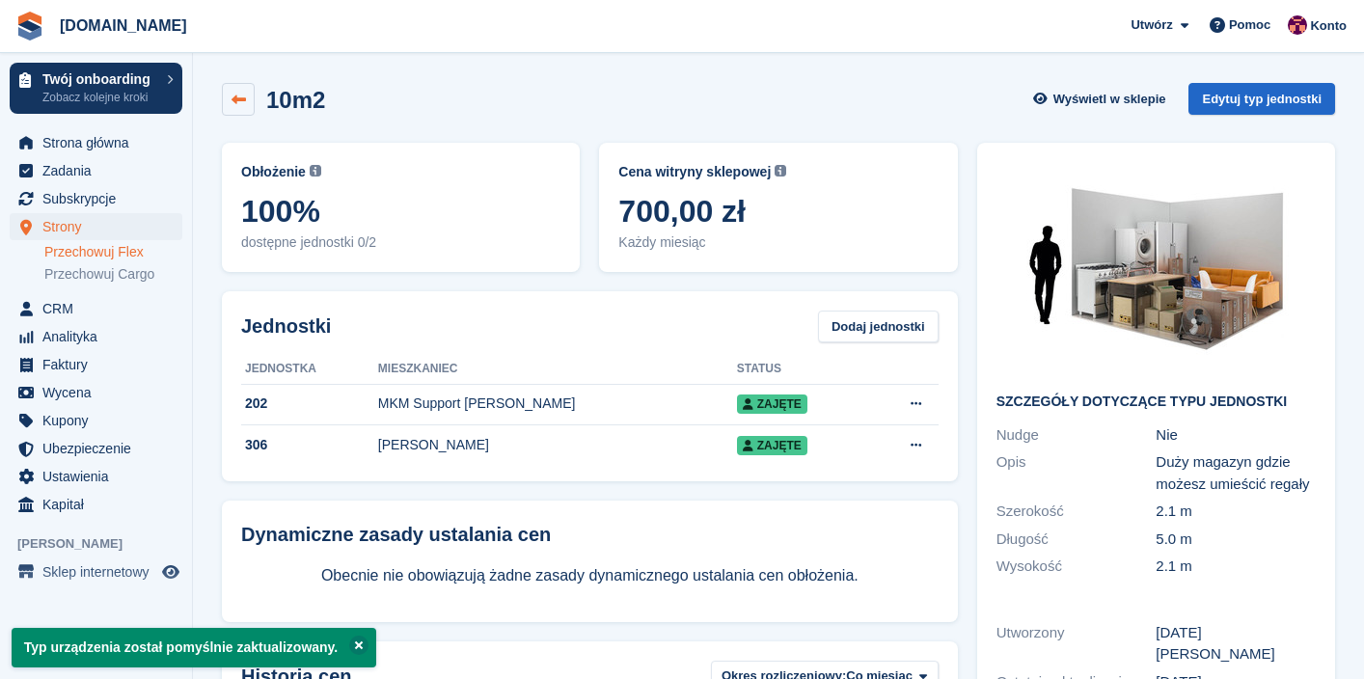
click at [231, 110] on link at bounding box center [238, 99] width 33 height 33
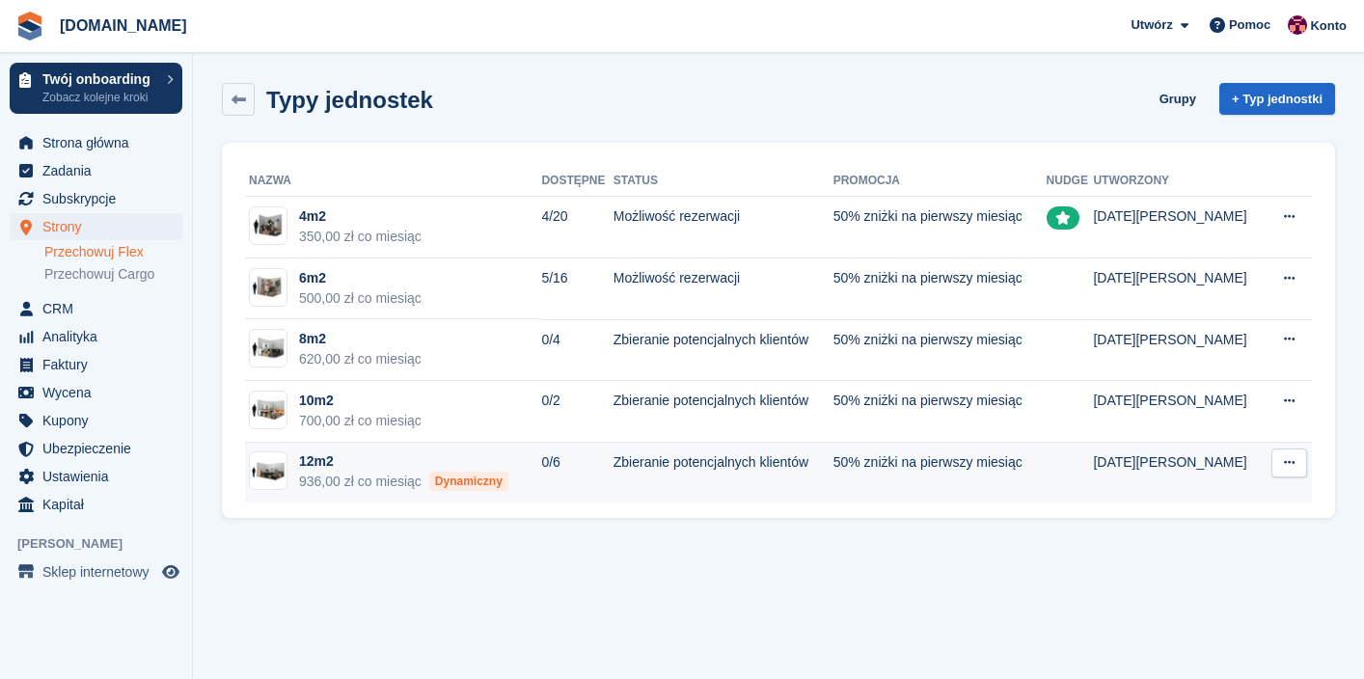
click at [1276, 460] on button at bounding box center [1289, 462] width 36 height 29
click at [1216, 497] on p "Edytuj typ jednostki" at bounding box center [1214, 500] width 168 height 25
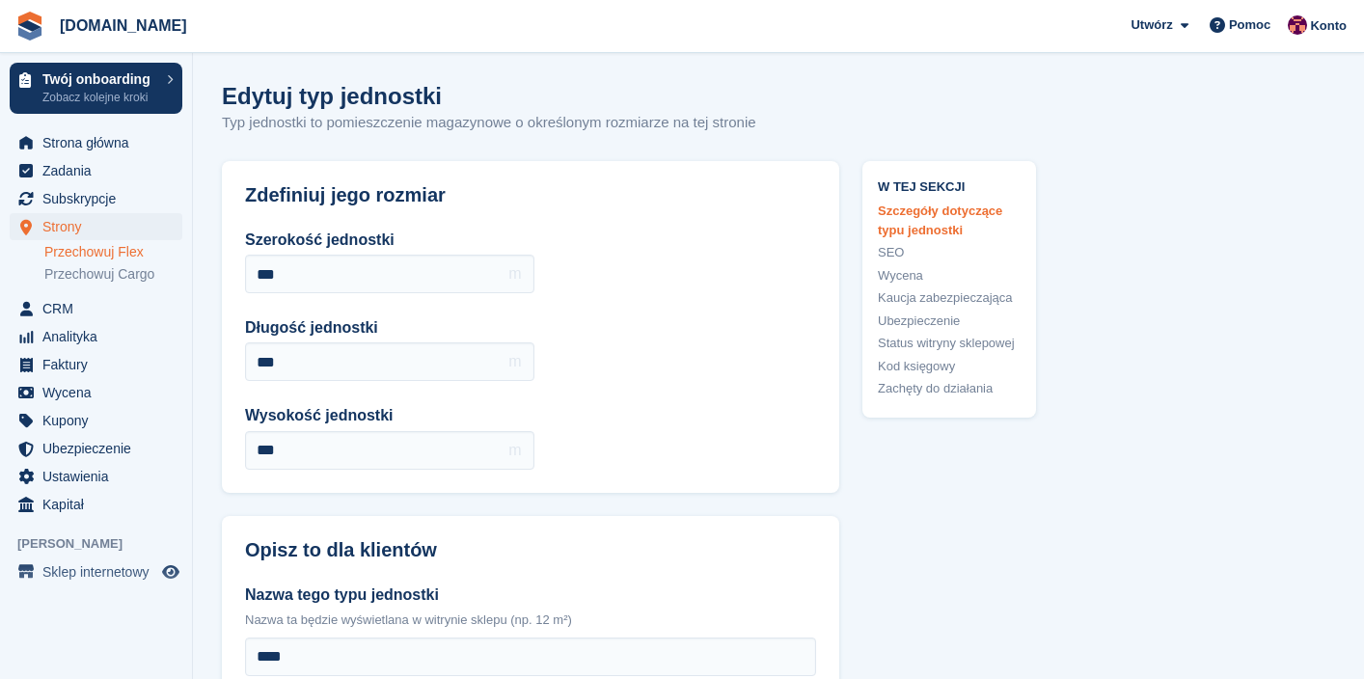
click at [899, 277] on link "Wycena" at bounding box center [949, 275] width 143 height 19
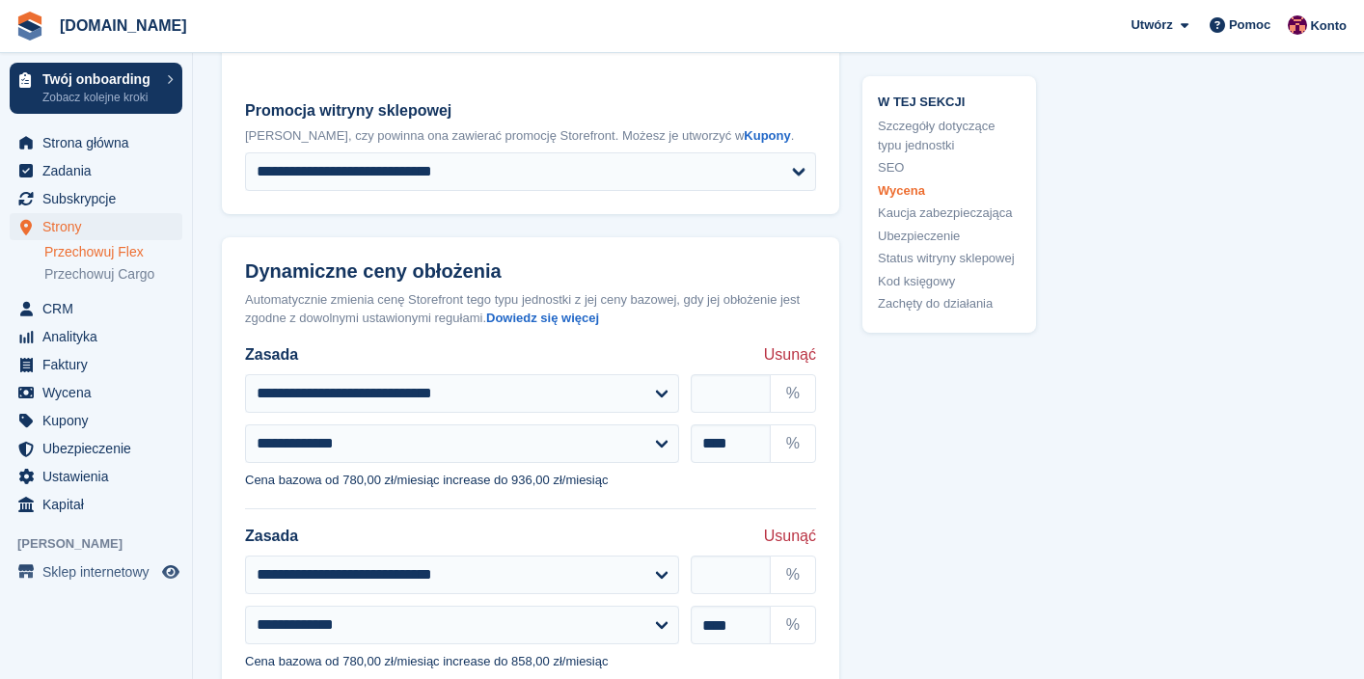
scroll to position [2049, 0]
click at [792, 342] on span "Usunąć" at bounding box center [790, 353] width 52 height 23
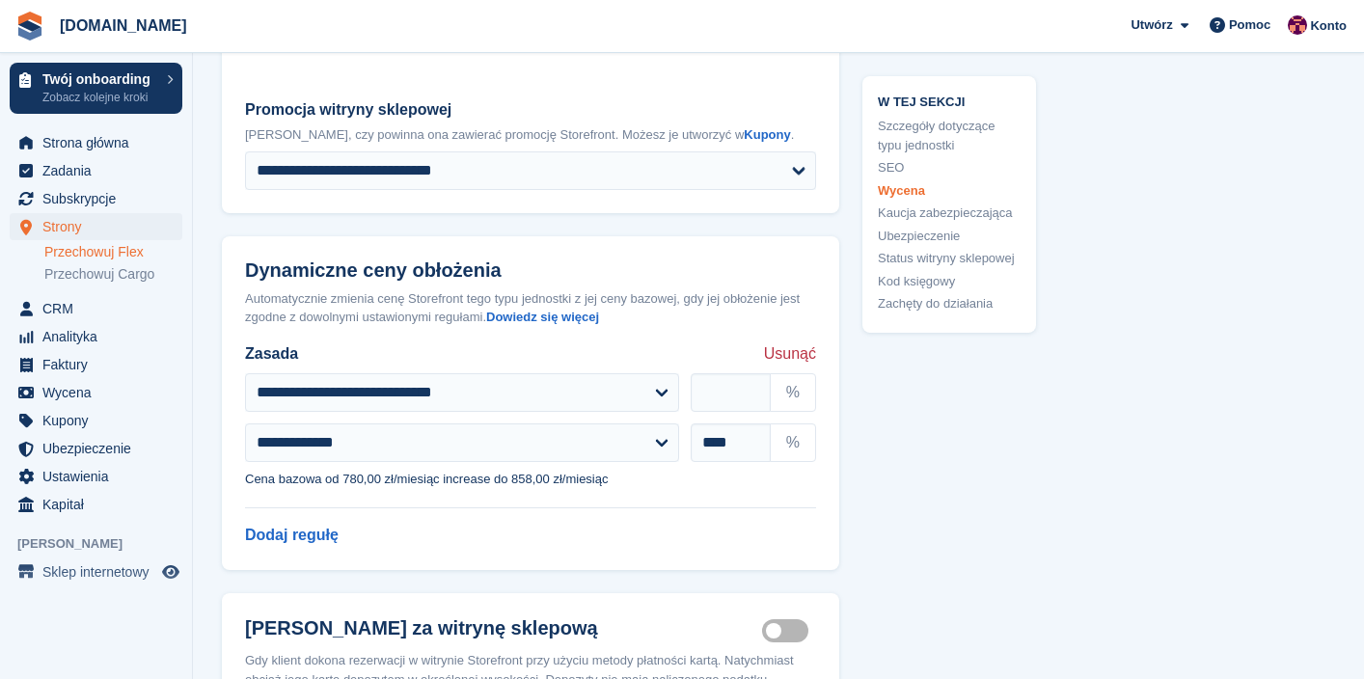
click at [792, 342] on span "Usunąć" at bounding box center [790, 353] width 52 height 23
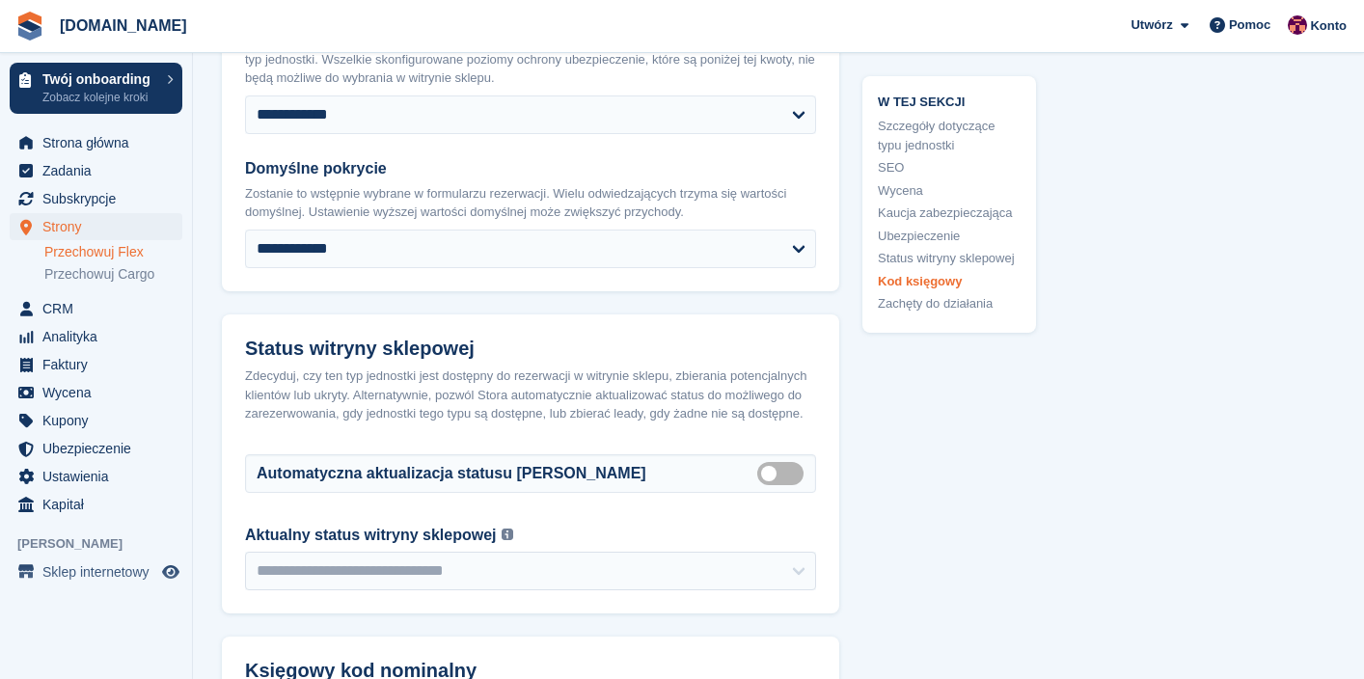
scroll to position [3534, 0]
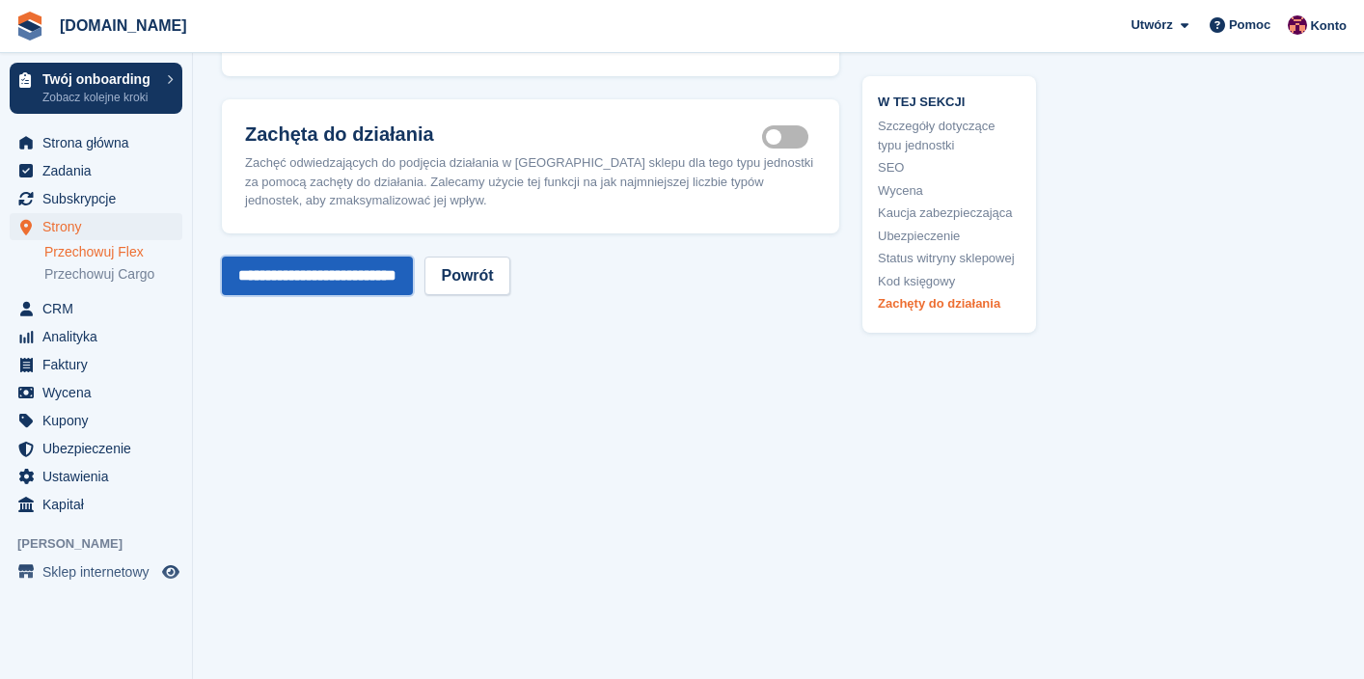
click at [333, 289] on input "**********" at bounding box center [317, 276] width 191 height 39
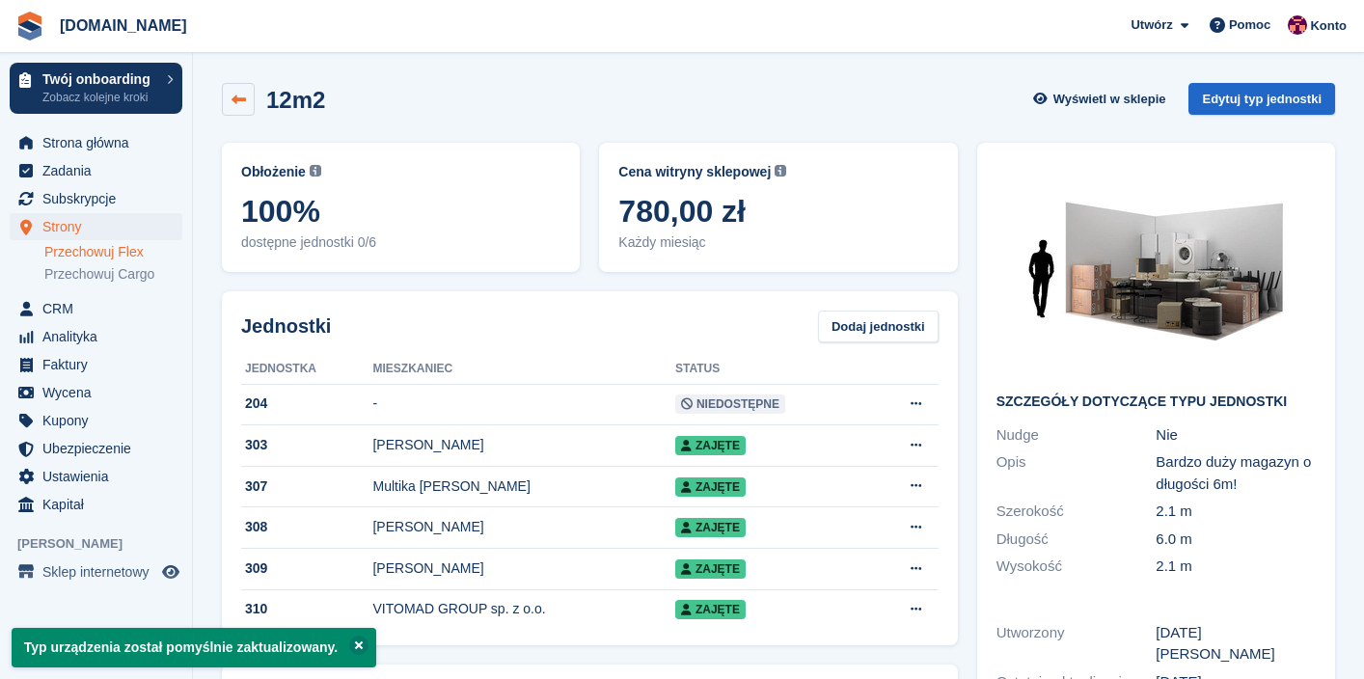
click at [239, 103] on icon at bounding box center [238, 100] width 14 height 14
